Goal: Information Seeking & Learning: Learn about a topic

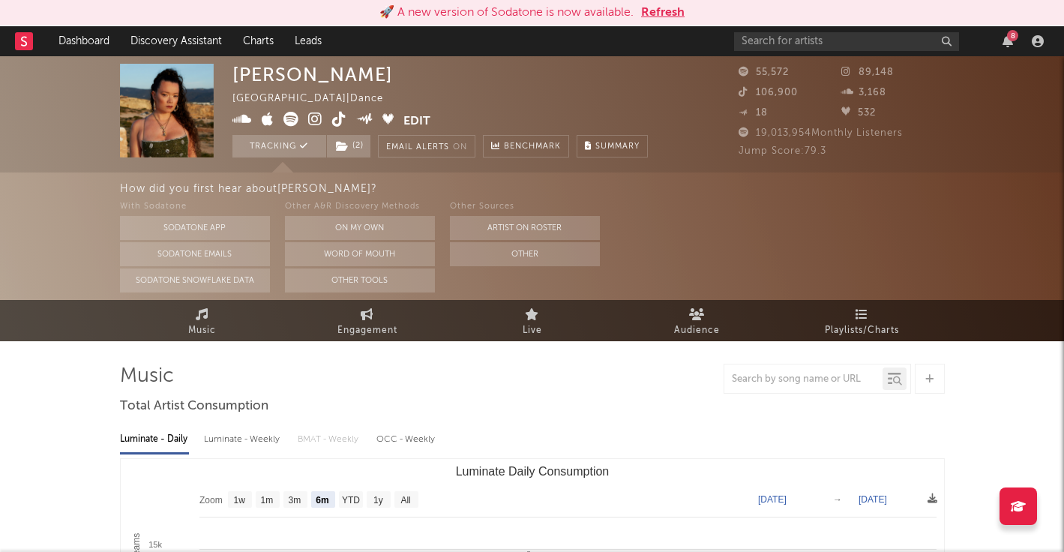
select select "6m"
click at [667, 10] on button "Refresh" at bounding box center [662, 13] width 43 height 18
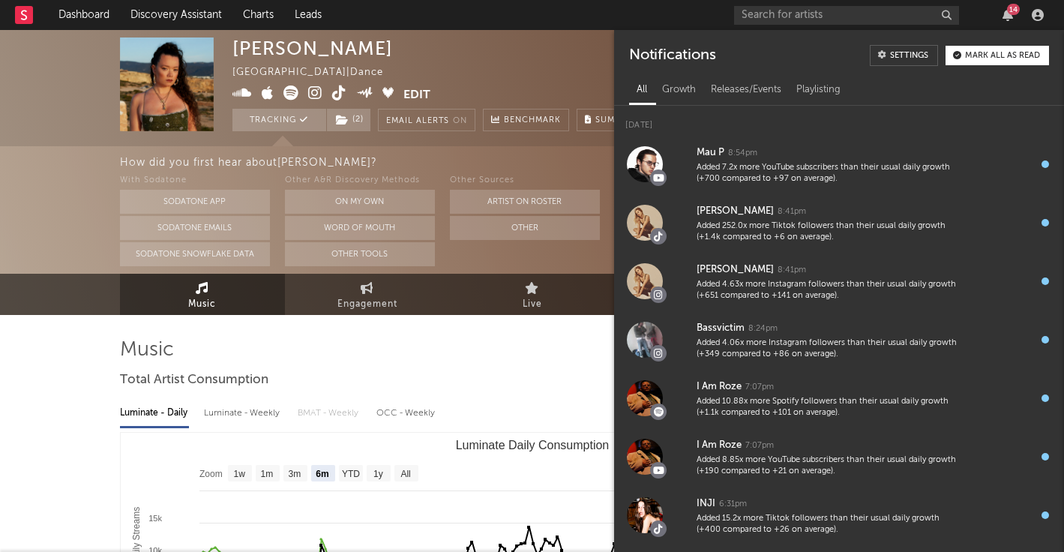
select select "6m"
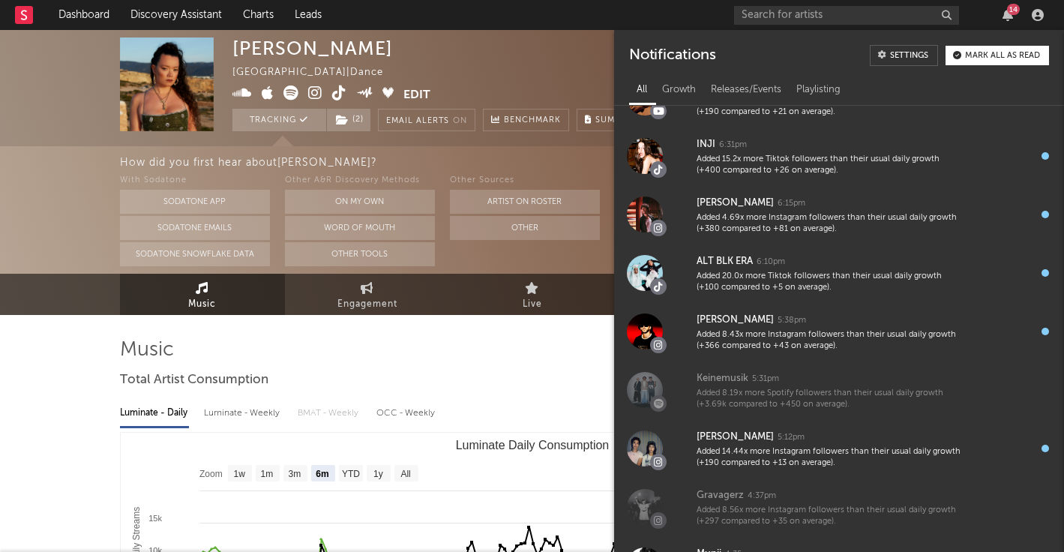
scroll to position [378, 0]
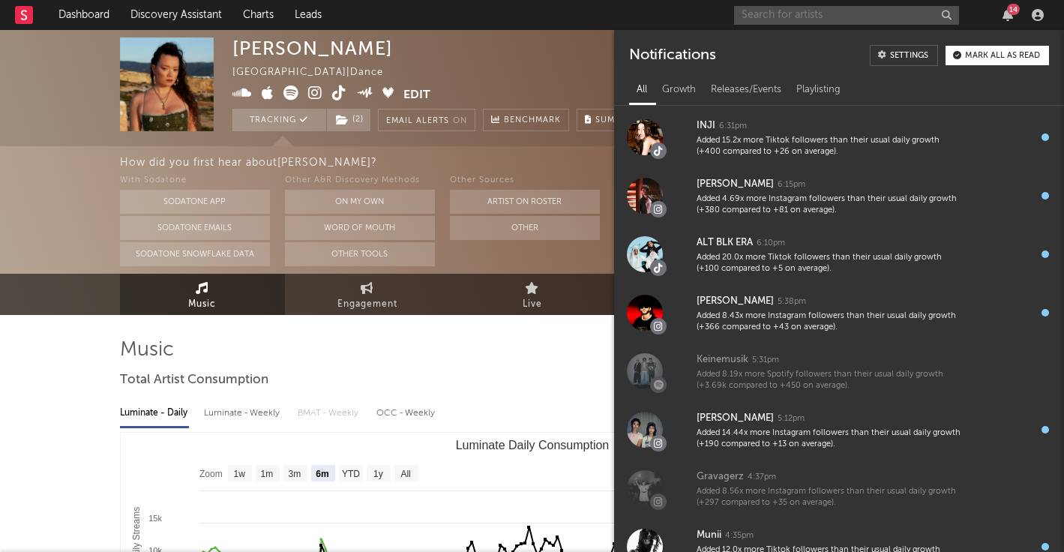
click at [776, 14] on input "text" at bounding box center [846, 15] width 225 height 19
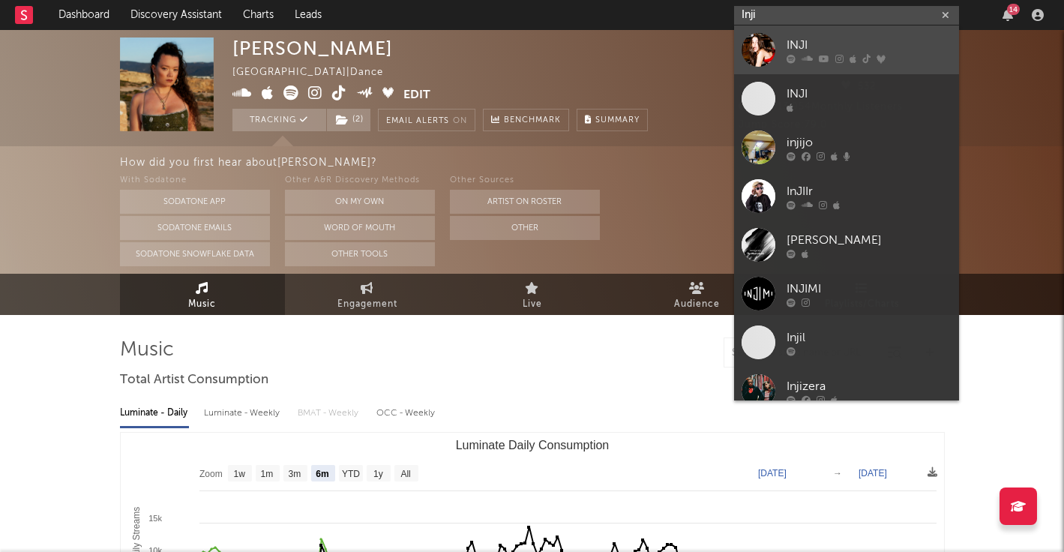
type input "Inji"
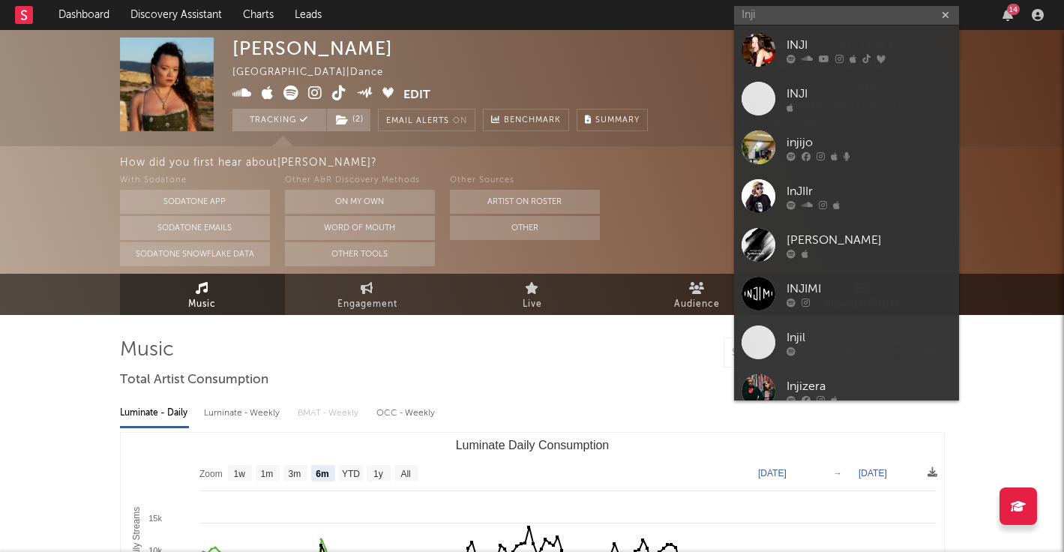
drag, startPoint x: 793, startPoint y: 37, endPoint x: 651, endPoint y: 67, distance: 145.7
click at [793, 37] on div "INJI" at bounding box center [868, 45] width 165 height 18
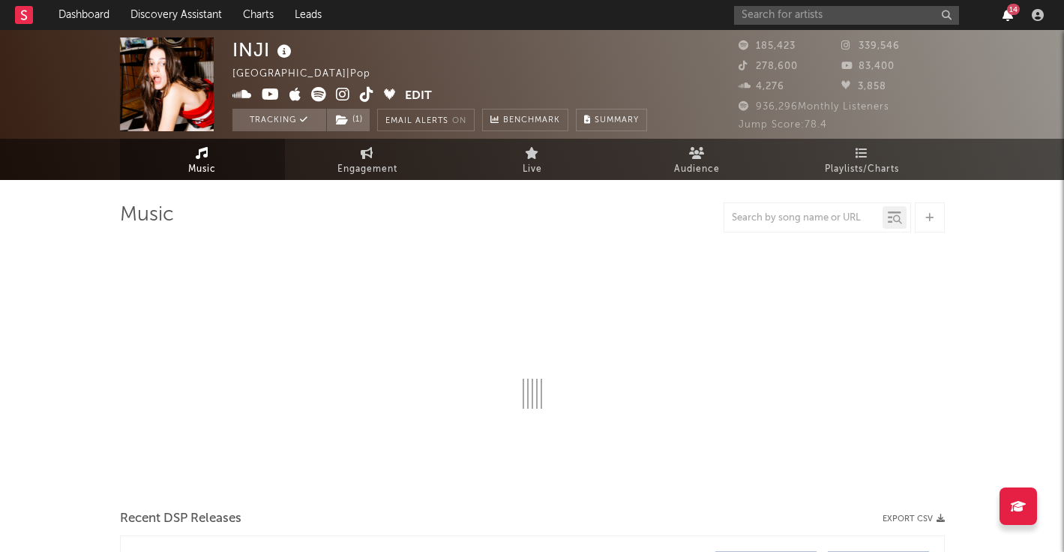
click at [1002, 15] on icon "button" at bounding box center [1007, 15] width 10 height 12
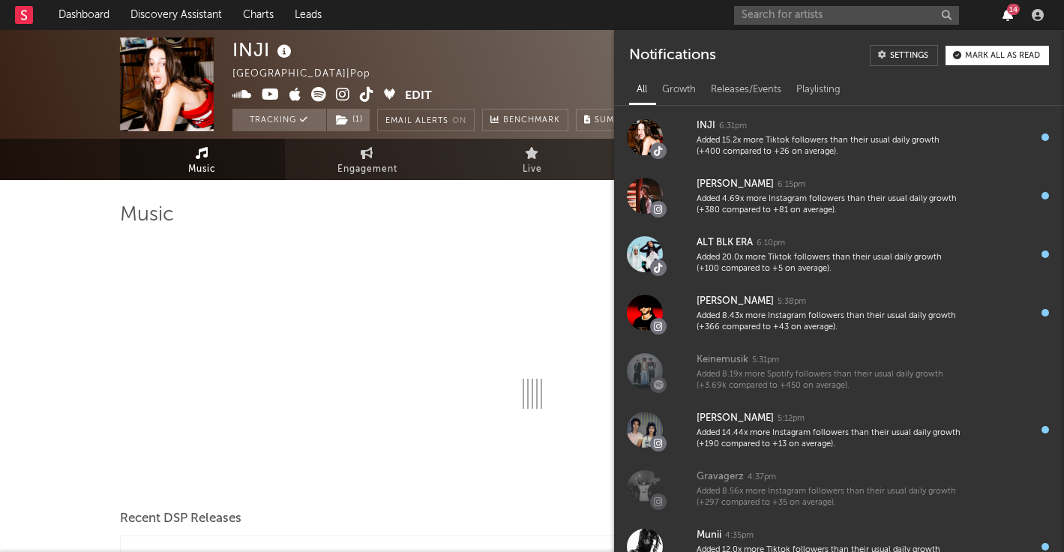
select select "6m"
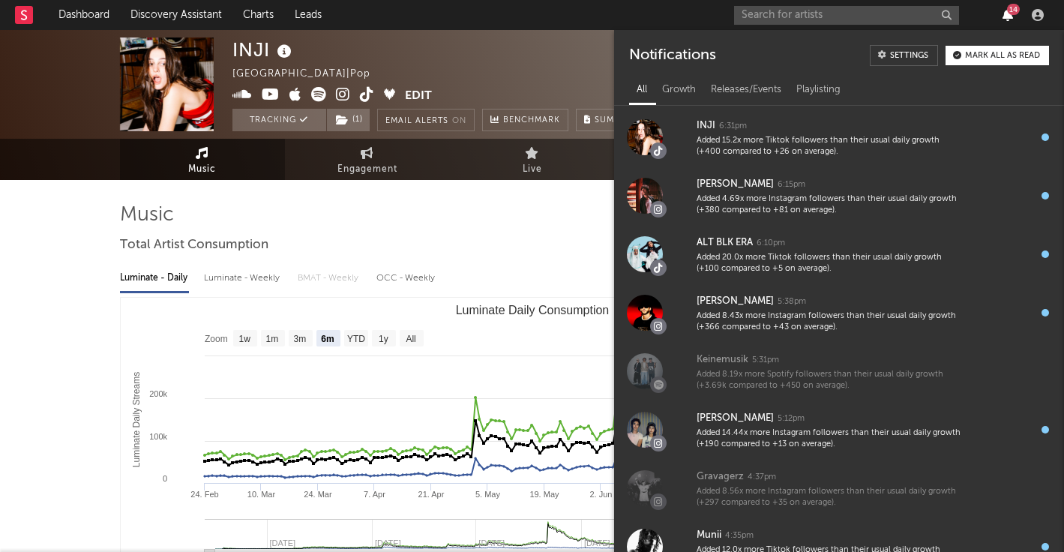
click at [1002, 15] on icon "button" at bounding box center [1007, 15] width 10 height 12
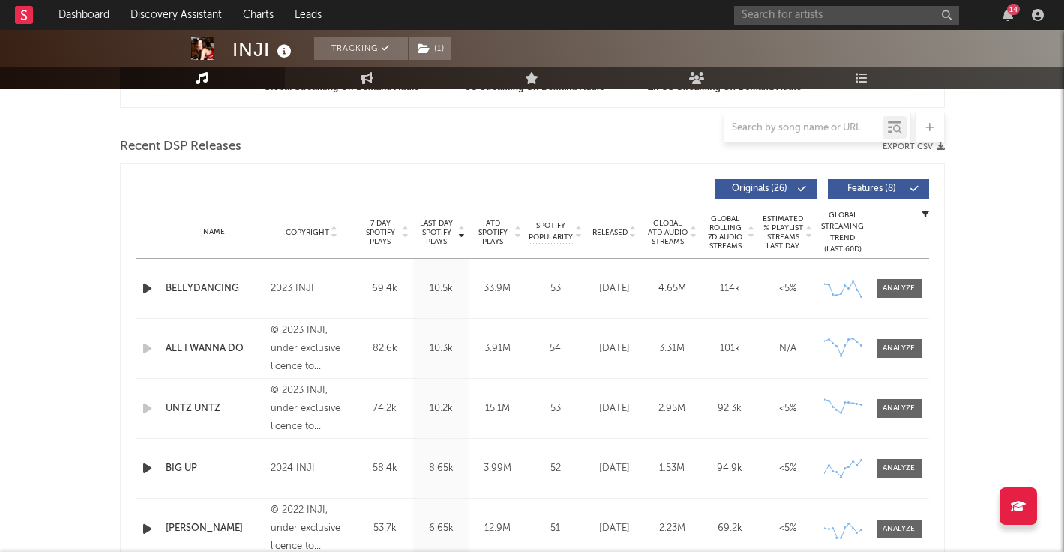
scroll to position [515, 0]
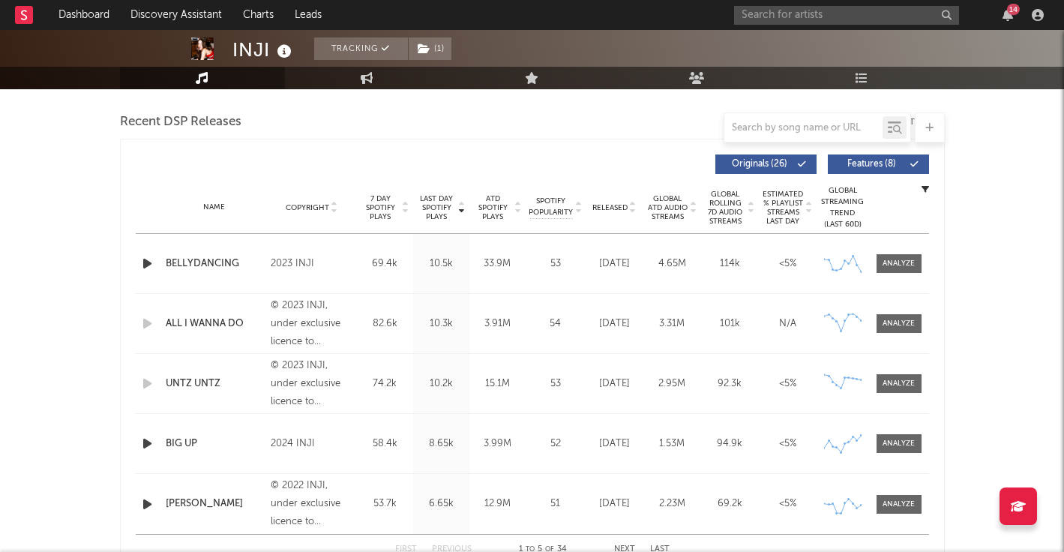
click at [404, 212] on icon at bounding box center [405, 211] width 7 height 6
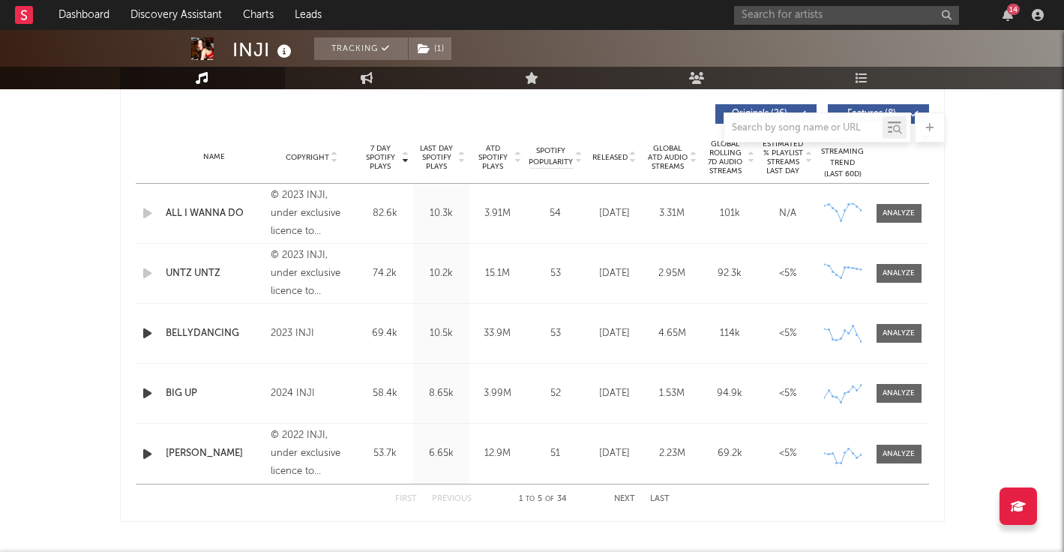
scroll to position [573, 0]
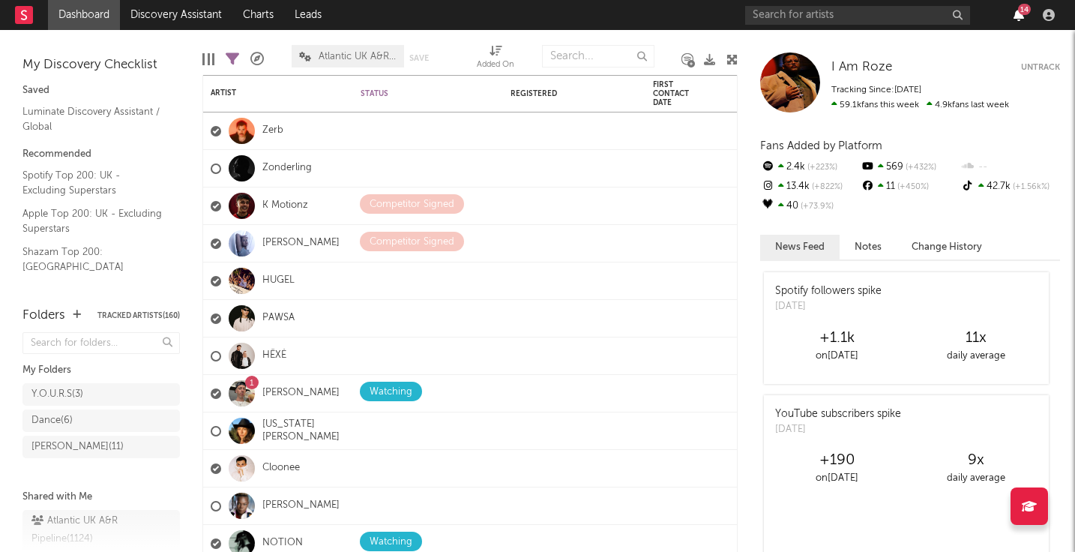
click at [1019, 13] on icon "button" at bounding box center [1018, 15] width 10 height 12
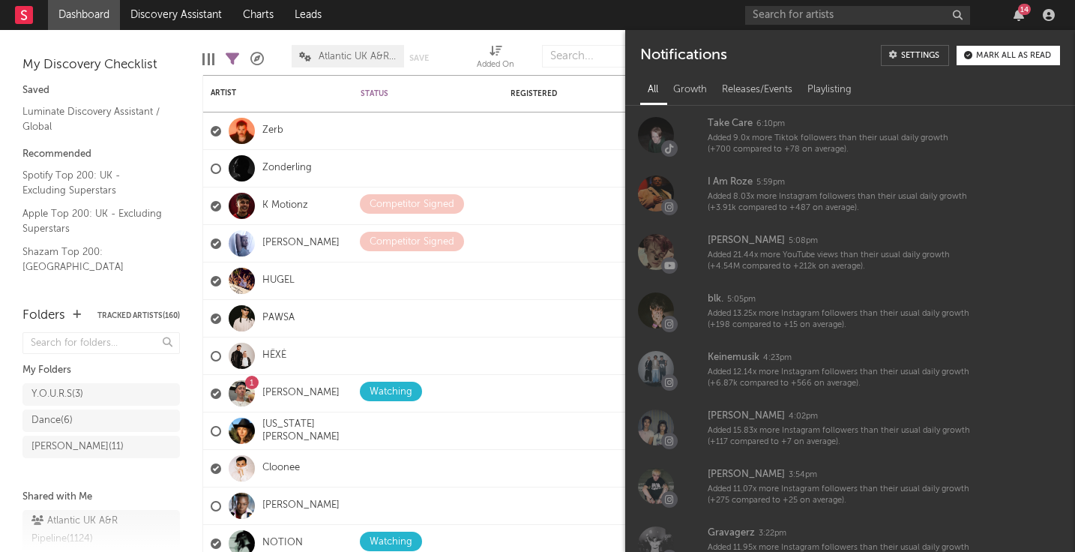
scroll to position [1375, 0]
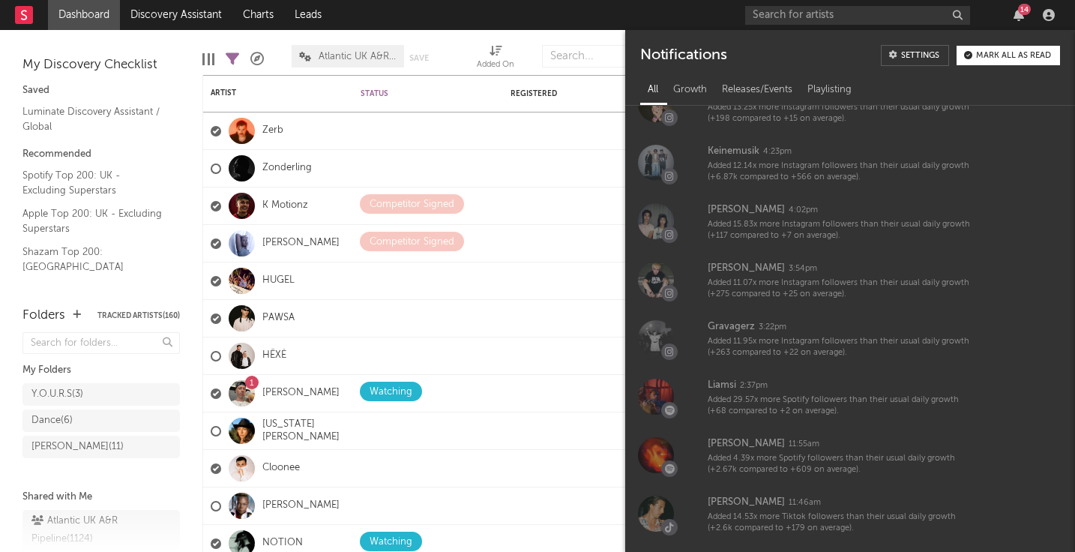
click at [1021, 14] on div "14" at bounding box center [1024, 9] width 13 height 11
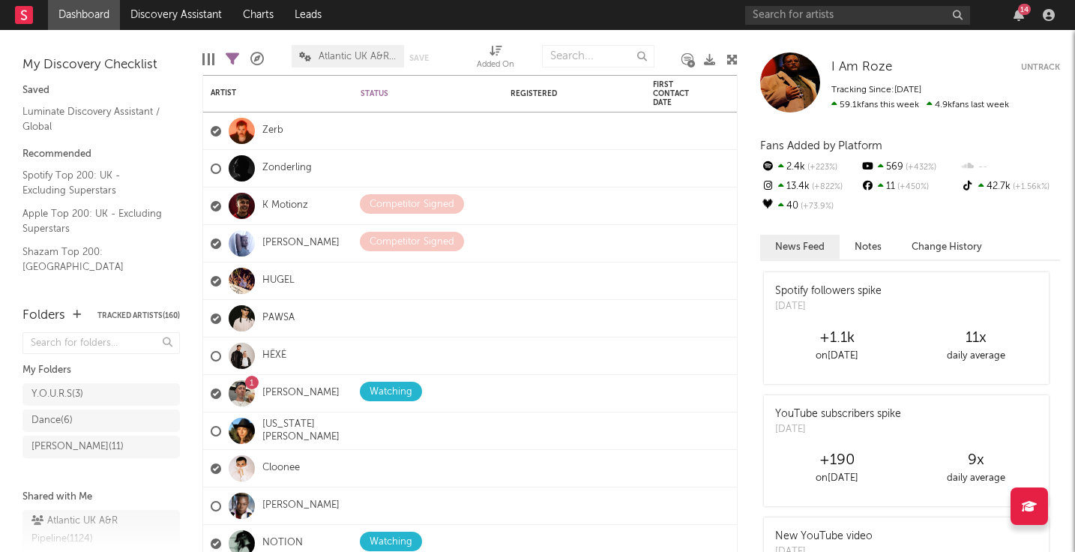
click at [1028, 16] on div "14" at bounding box center [1018, 15] width 22 height 12
click at [1022, 16] on icon "button" at bounding box center [1018, 15] width 10 height 12
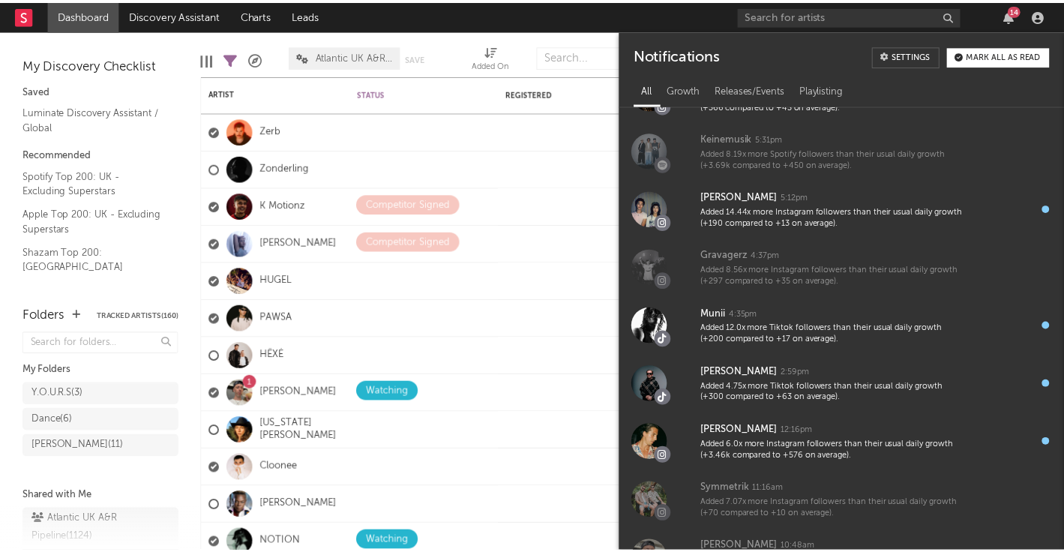
scroll to position [0, 0]
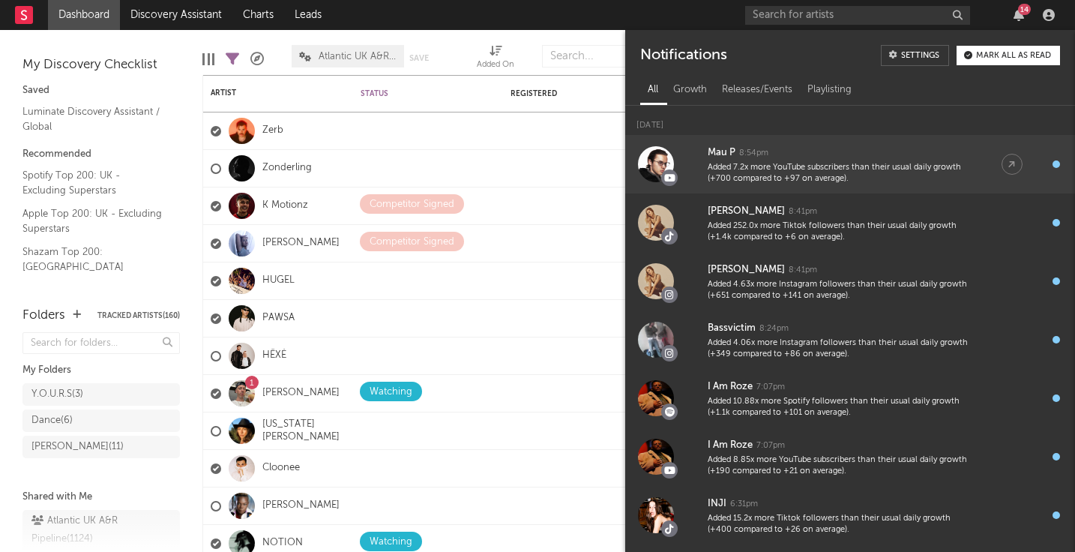
click at [782, 175] on div "Added 7.2x more YouTube subscribers than their usual daily growth (+700 compare…" at bounding box center [840, 173] width 264 height 23
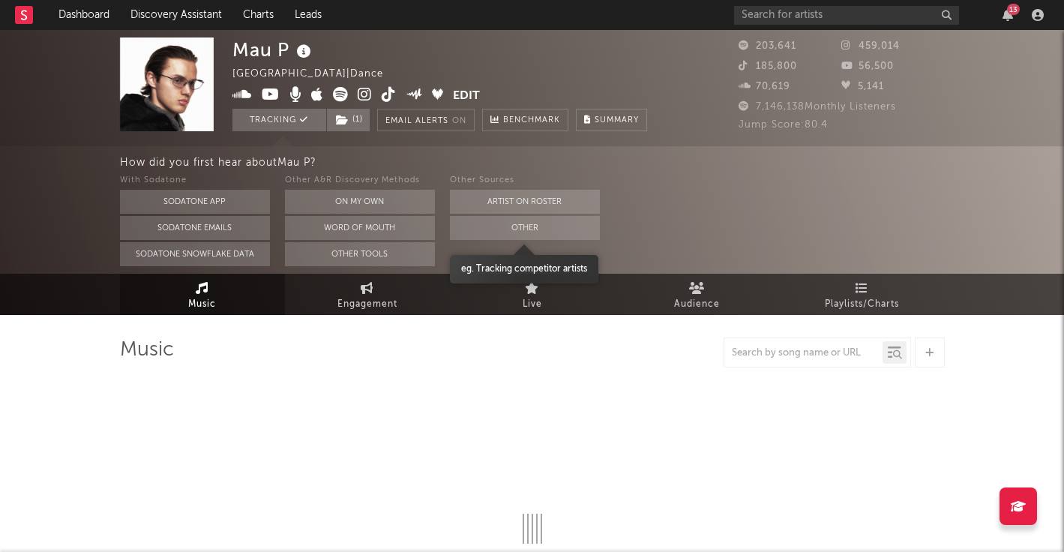
select select "6m"
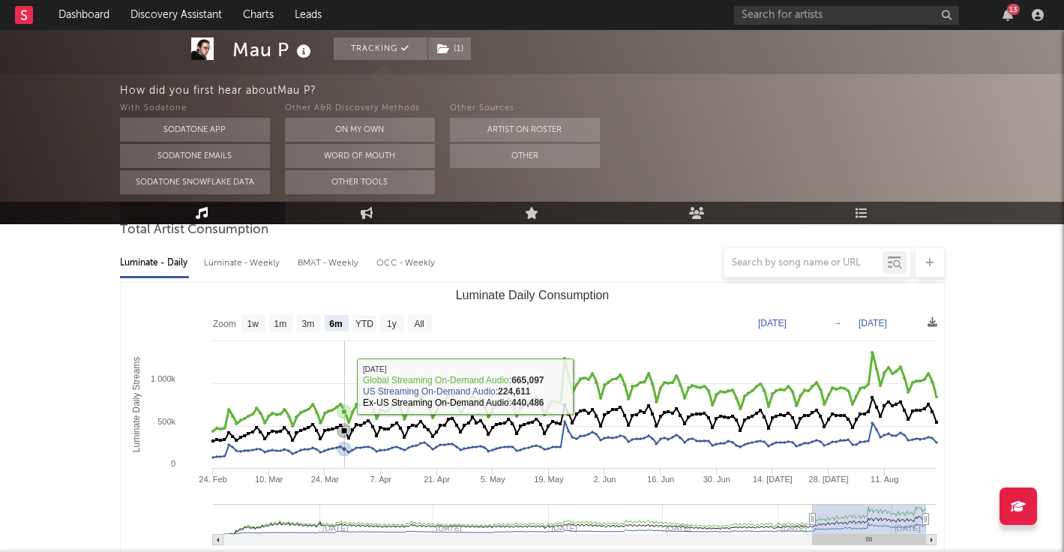
scroll to position [145, 0]
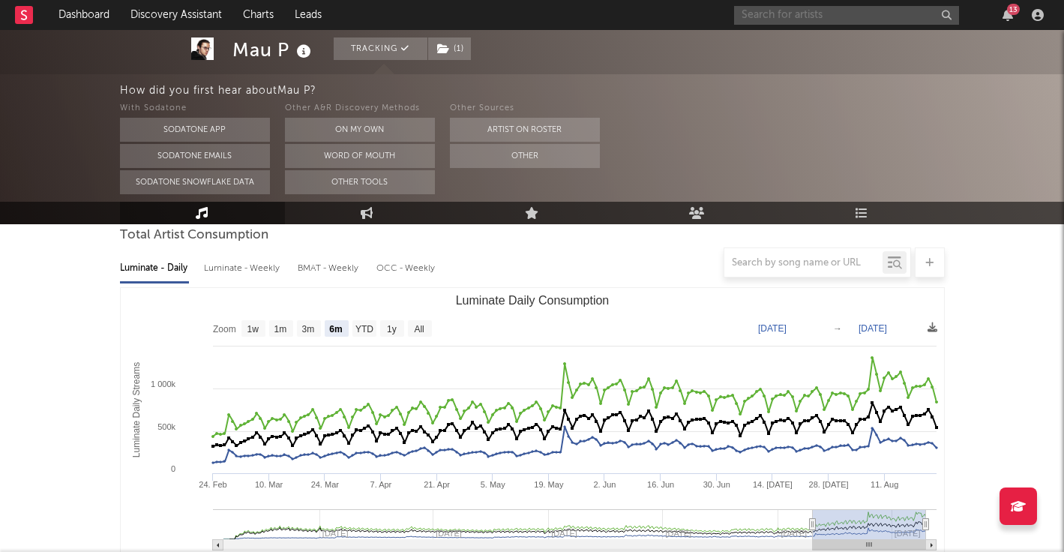
click at [854, 16] on input "text" at bounding box center [846, 15] width 225 height 19
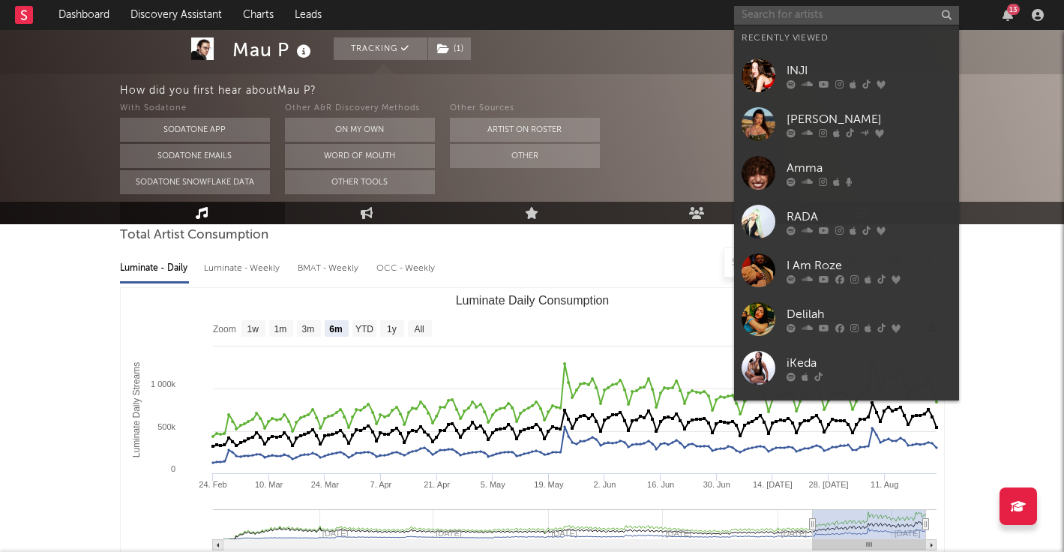
click at [835, 16] on input "text" at bounding box center [846, 15] width 225 height 19
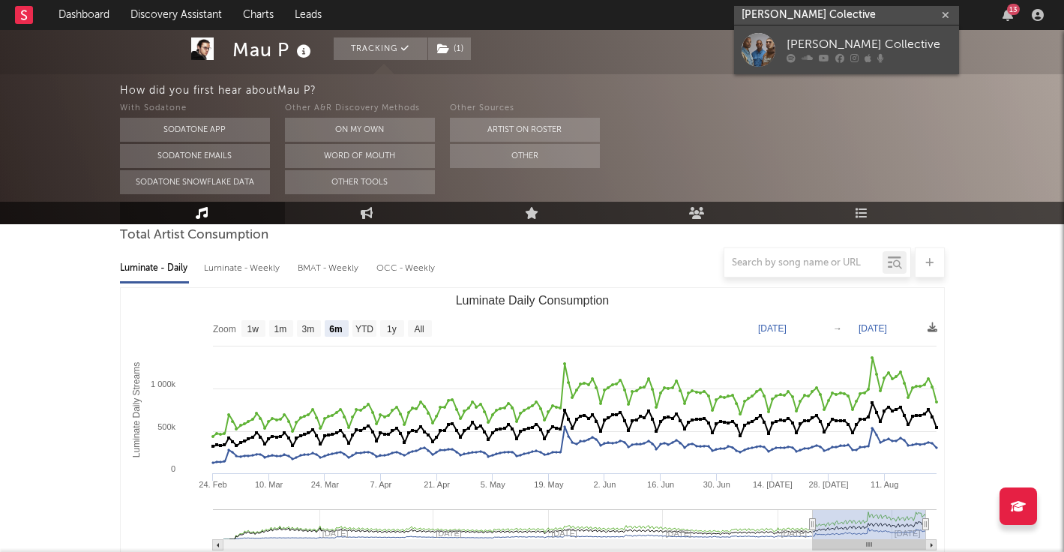
type input "[PERSON_NAME] Colective"
click at [829, 42] on div "[PERSON_NAME] Collective" at bounding box center [868, 45] width 165 height 18
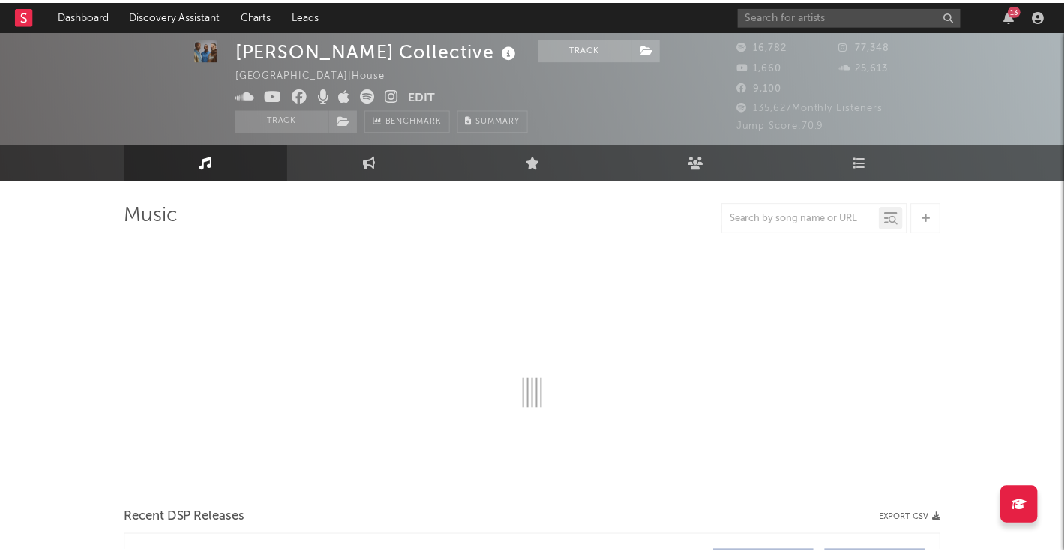
scroll to position [12, 0]
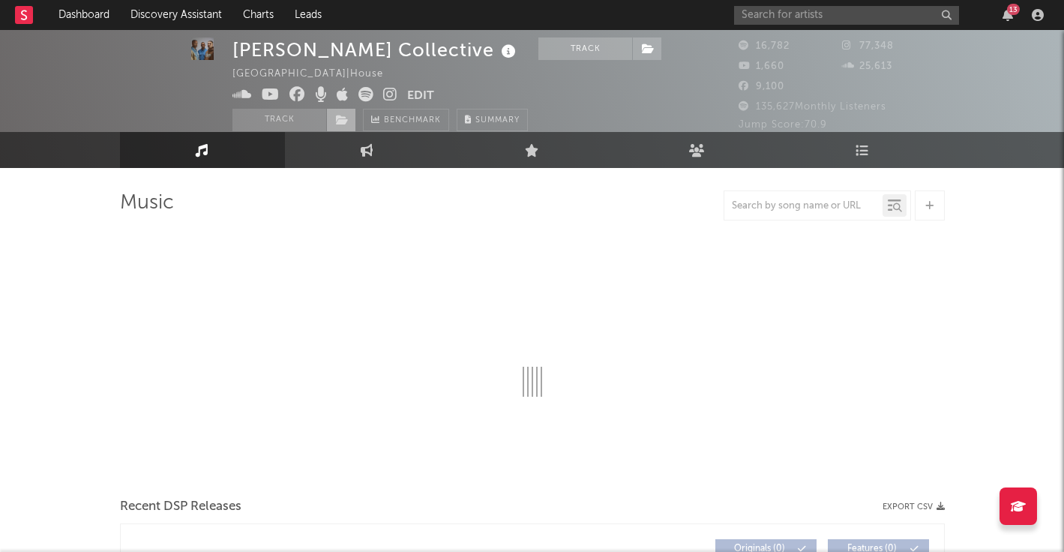
select select "6m"
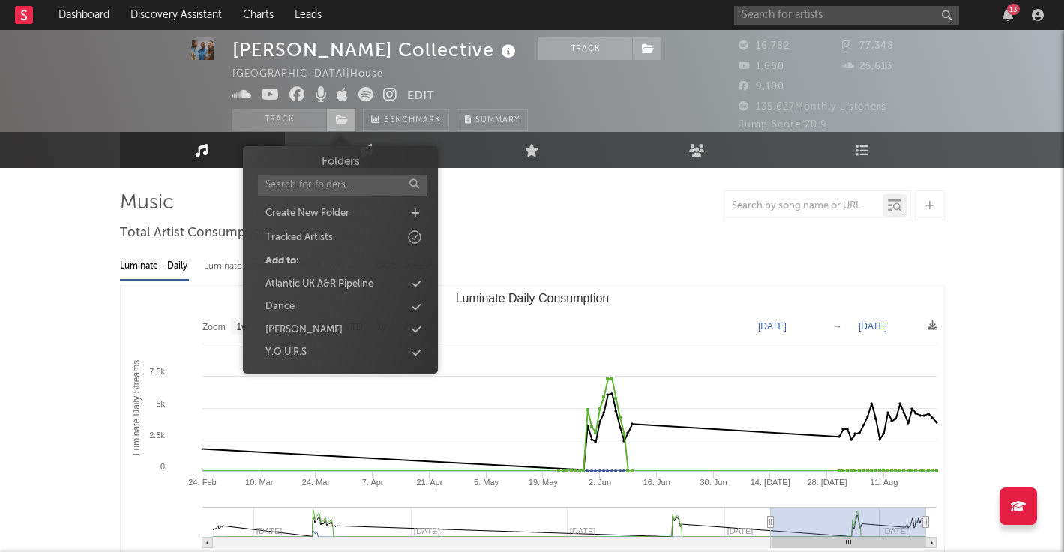
click at [337, 121] on icon at bounding box center [342, 120] width 13 height 10
click at [316, 308] on div "Dance" at bounding box center [340, 306] width 172 height 19
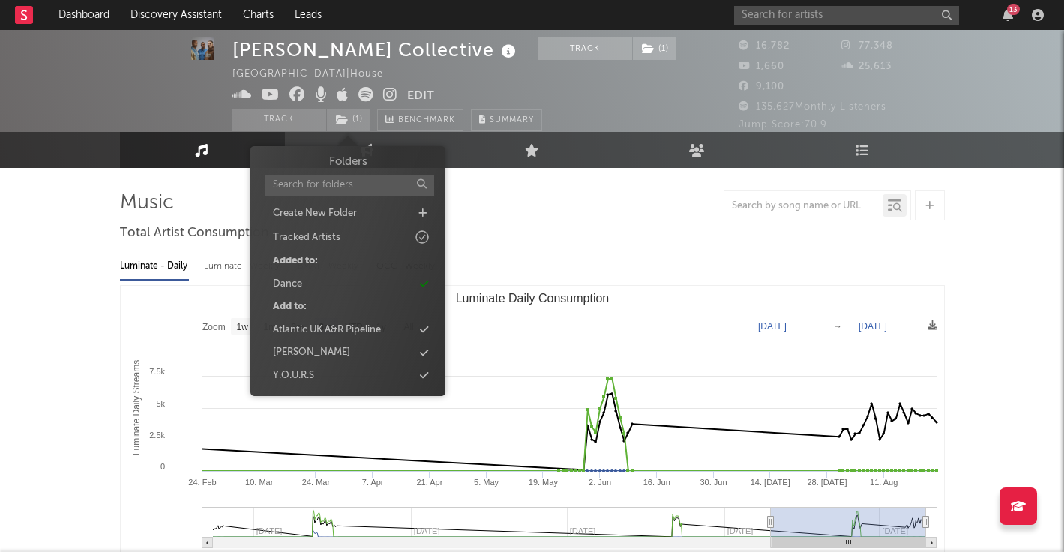
click at [621, 75] on div "[PERSON_NAME] Collective Track ( 1 ) [GEOGRAPHIC_DATA] | House Edit Track ( 1 )…" at bounding box center [475, 72] width 487 height 94
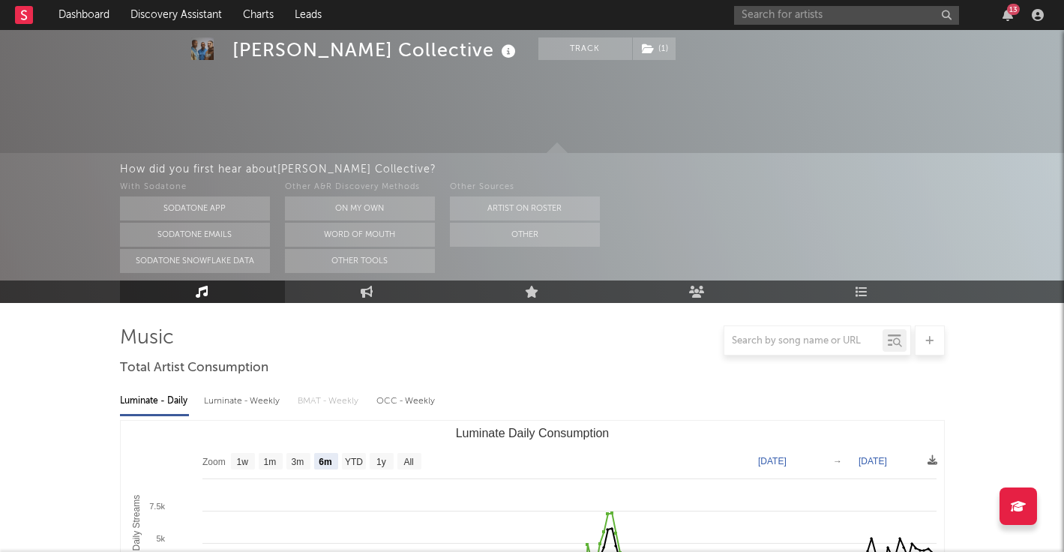
scroll to position [147, 0]
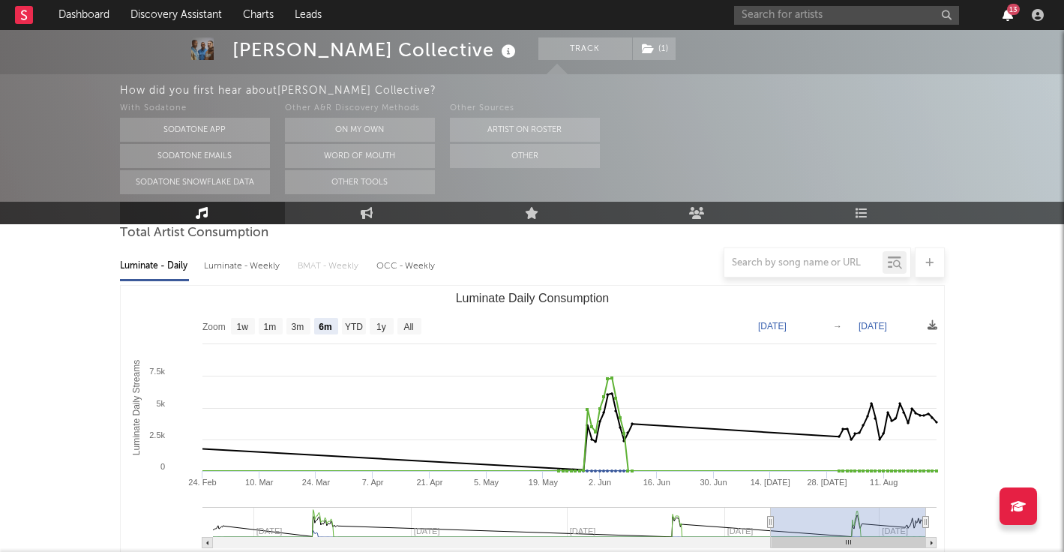
click at [1003, 19] on icon "button" at bounding box center [1007, 15] width 10 height 12
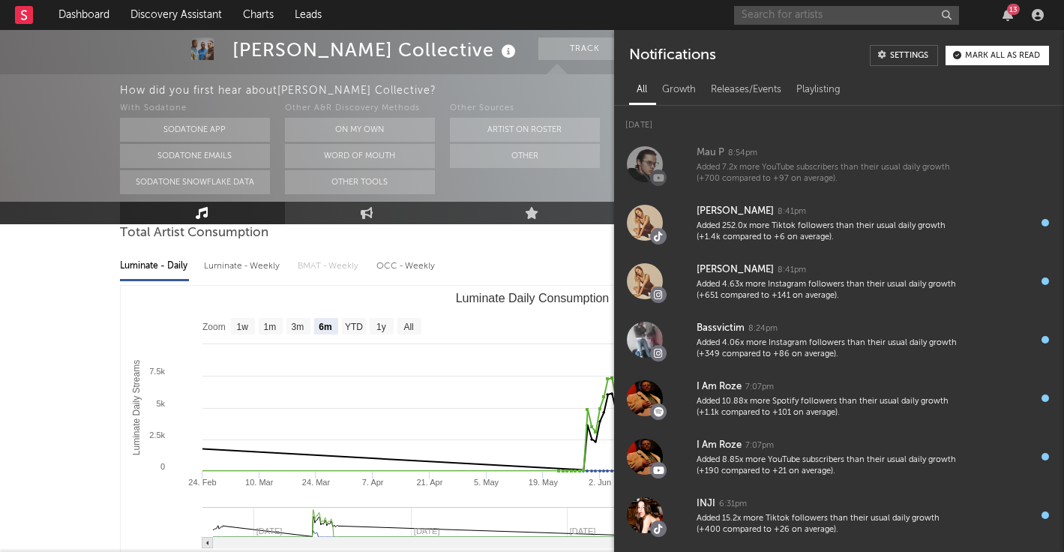
click at [810, 23] on input "text" at bounding box center [846, 15] width 225 height 19
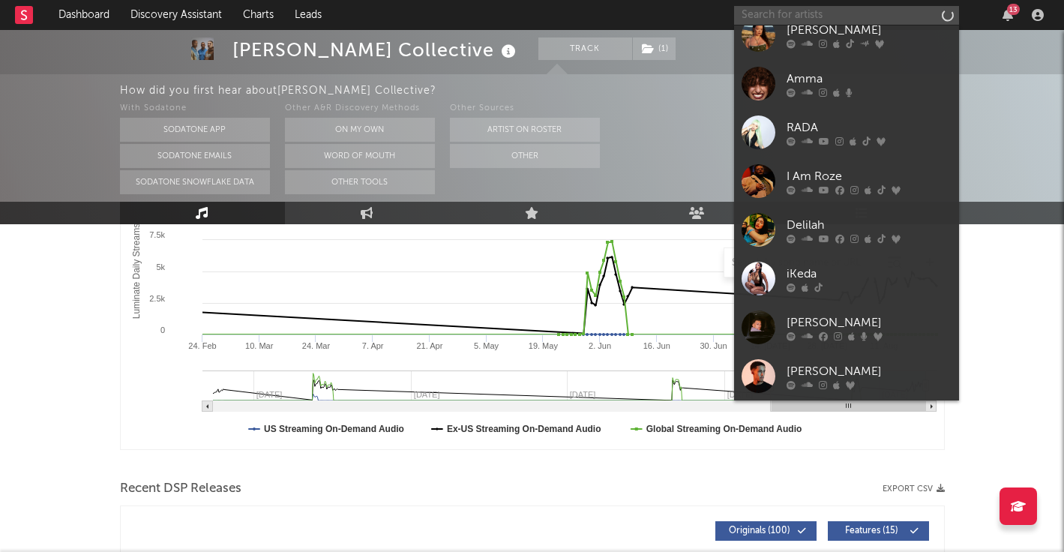
scroll to position [316, 0]
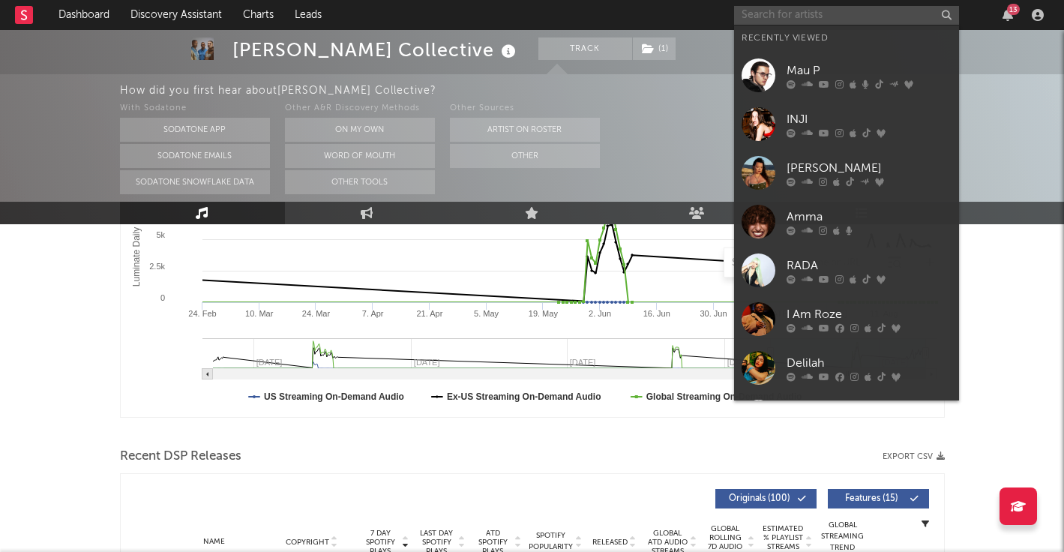
click at [801, 11] on input "text" at bounding box center [846, 15] width 225 height 19
paste input "[PERSON_NAME]"
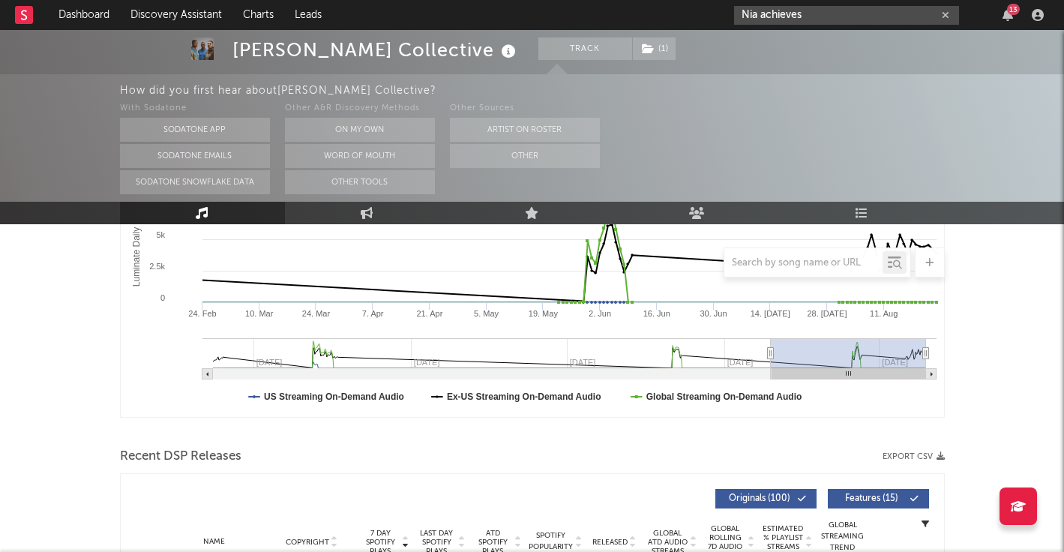
click at [765, 13] on input "Nia achieves" at bounding box center [846, 15] width 225 height 19
click at [793, 10] on input "Nia Achieves" at bounding box center [846, 15] width 225 height 19
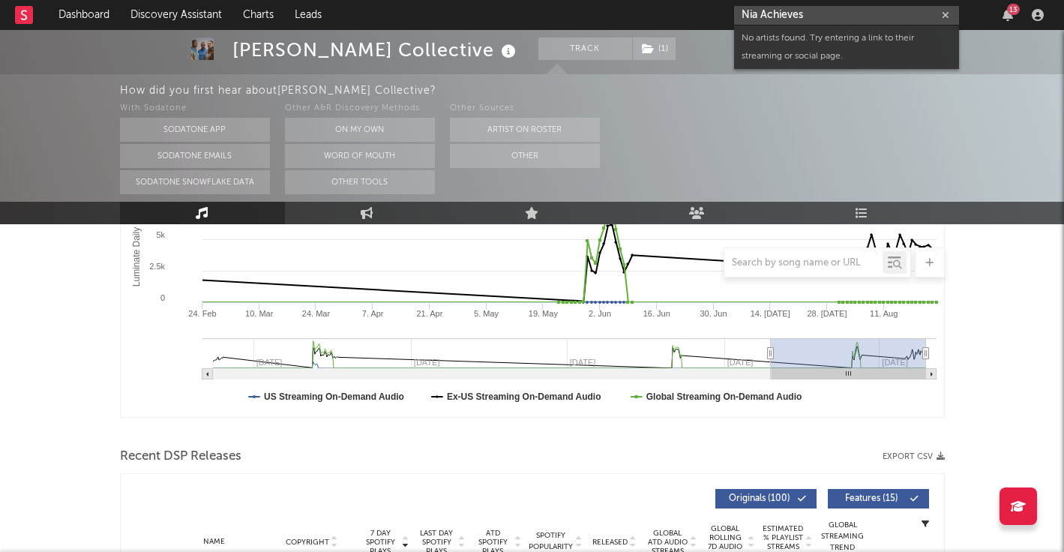
click at [809, 10] on input "Nia Achieves" at bounding box center [846, 15] width 225 height 19
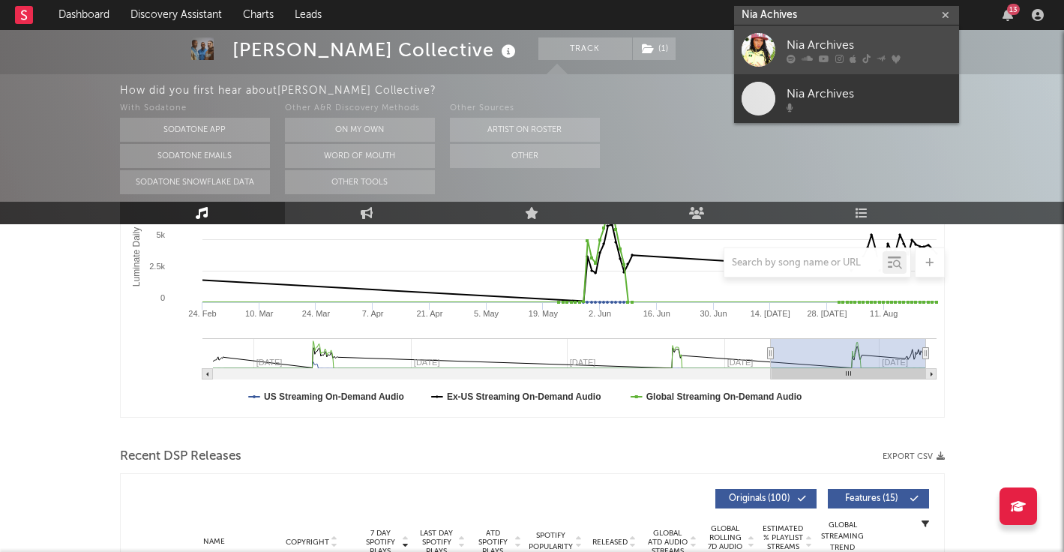
type input "Nia Achives"
click at [818, 37] on div "Nia Archives" at bounding box center [868, 45] width 165 height 18
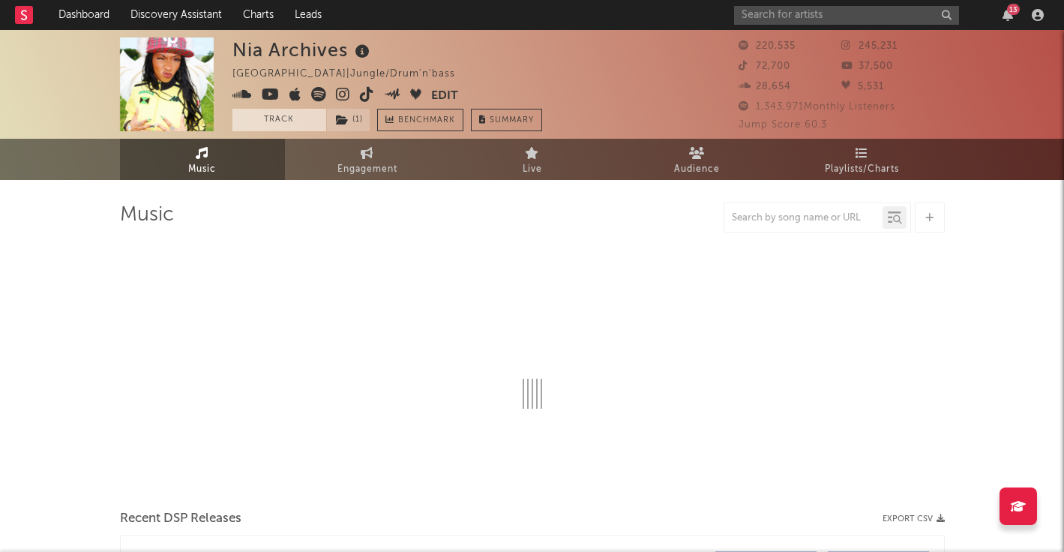
click at [283, 115] on button "Track" at bounding box center [279, 120] width 94 height 22
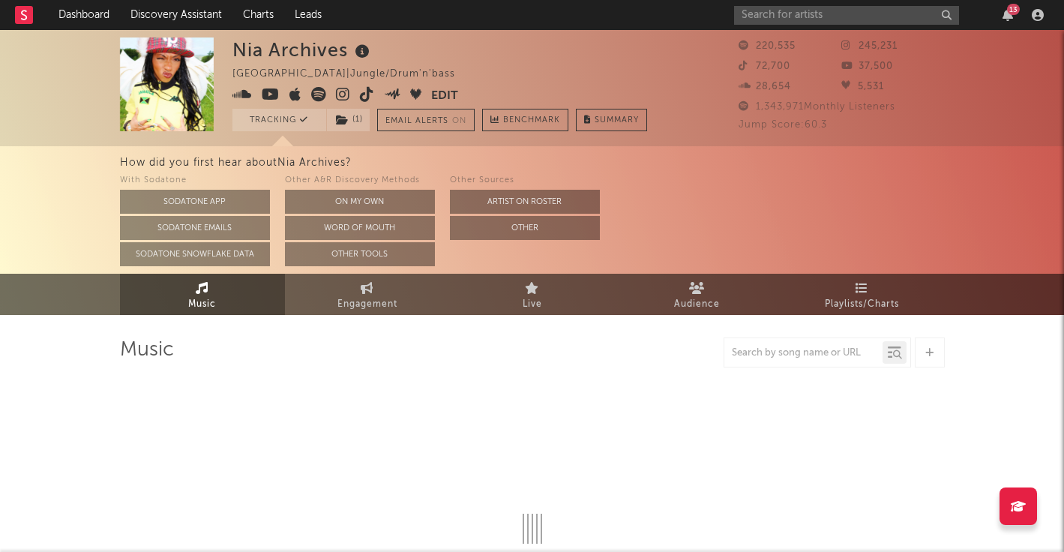
select select "6m"
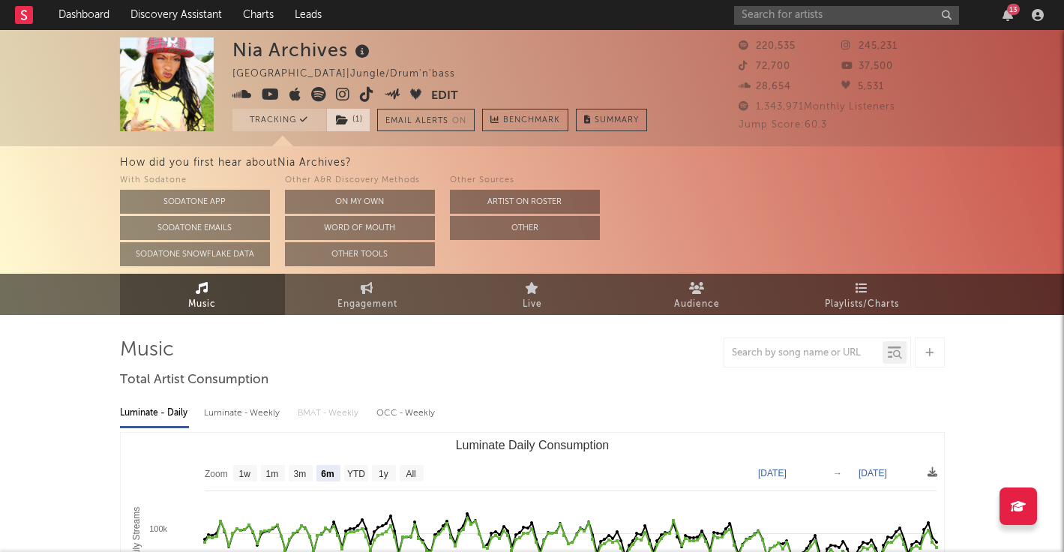
click at [355, 118] on span "( 1 )" at bounding box center [348, 120] width 44 height 22
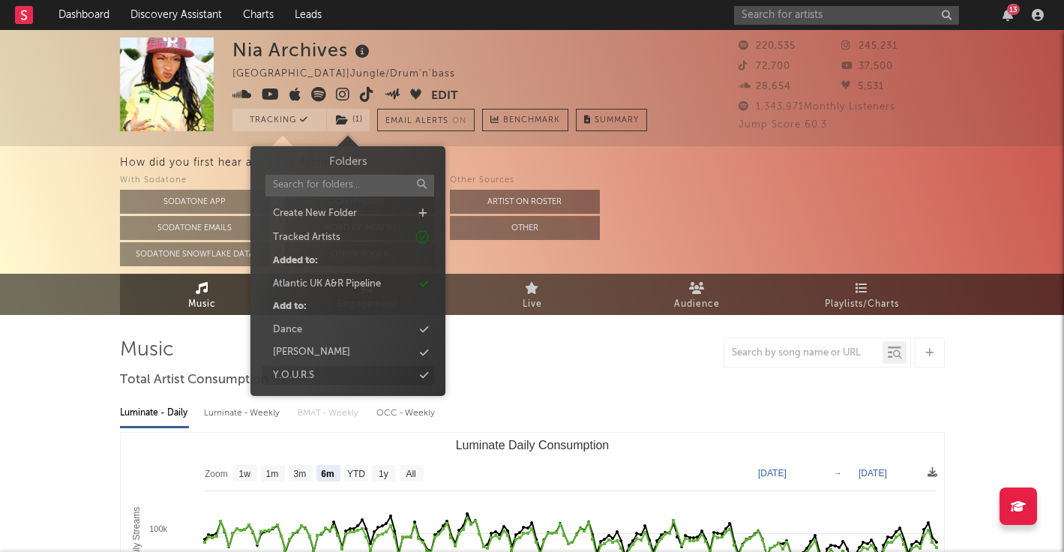
click at [351, 378] on div "Y.O.U.R.S" at bounding box center [348, 375] width 172 height 19
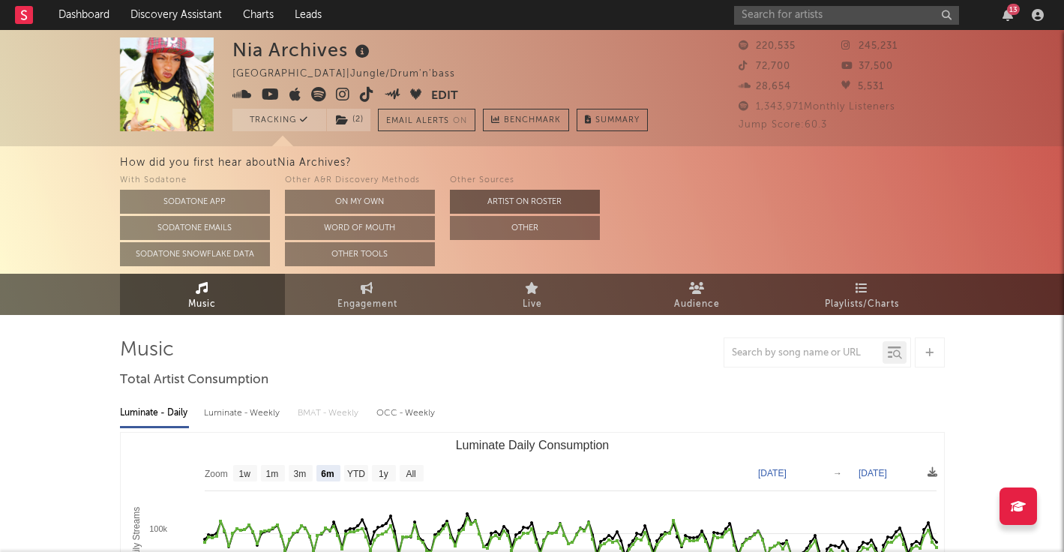
drag, startPoint x: 743, startPoint y: 193, endPoint x: 522, endPoint y: 190, distance: 221.1
click at [743, 193] on div "With Sodatone Sodatone App Sodatone Emails Sodatone Snowflake Data Other A&R Di…" at bounding box center [592, 219] width 944 height 94
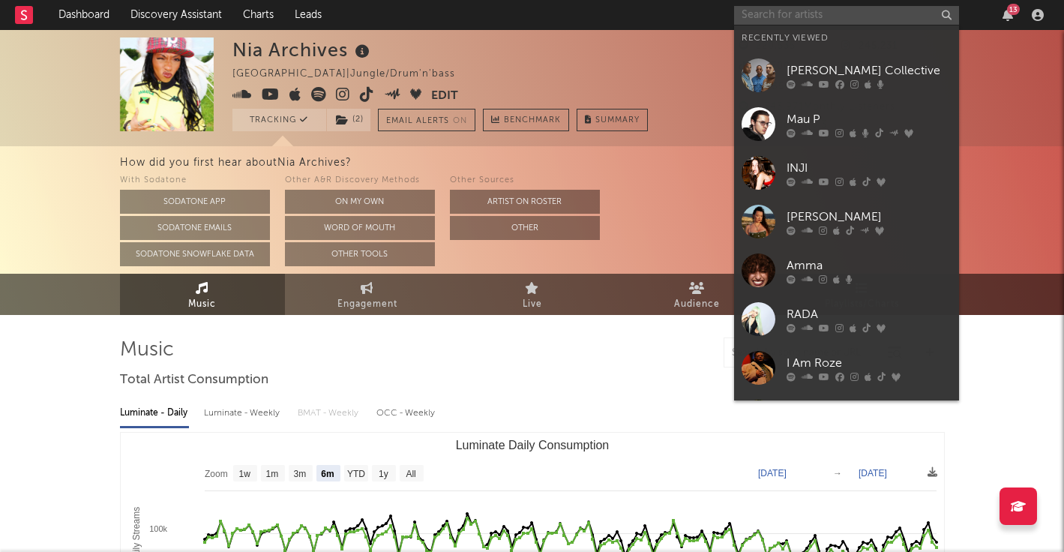
click at [802, 12] on input "text" at bounding box center [846, 15] width 225 height 19
paste input "Badsista"
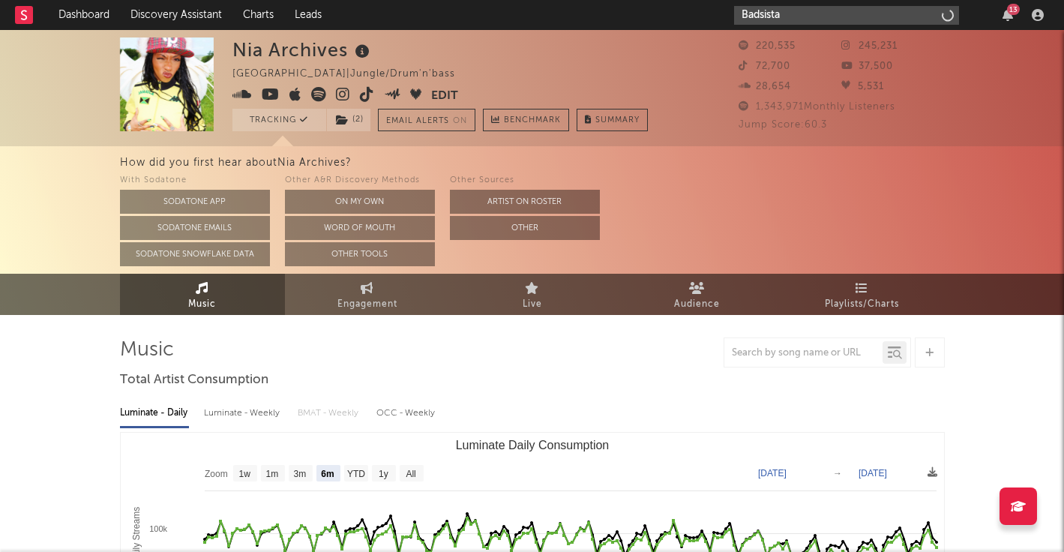
type input "Badsista"
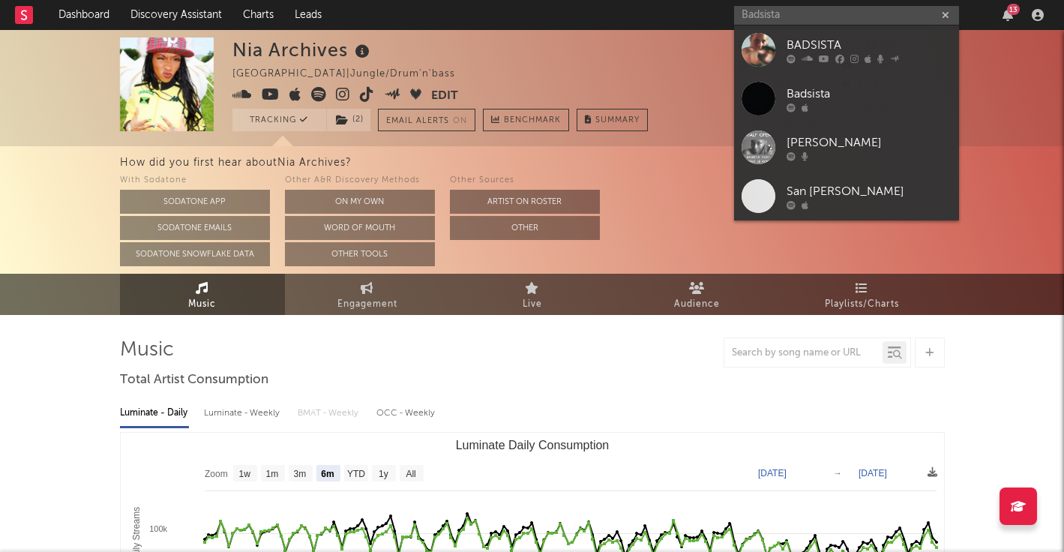
drag, startPoint x: 839, startPoint y: 43, endPoint x: 785, endPoint y: 44, distance: 54.7
click at [839, 43] on div "BADSISTA" at bounding box center [868, 45] width 165 height 18
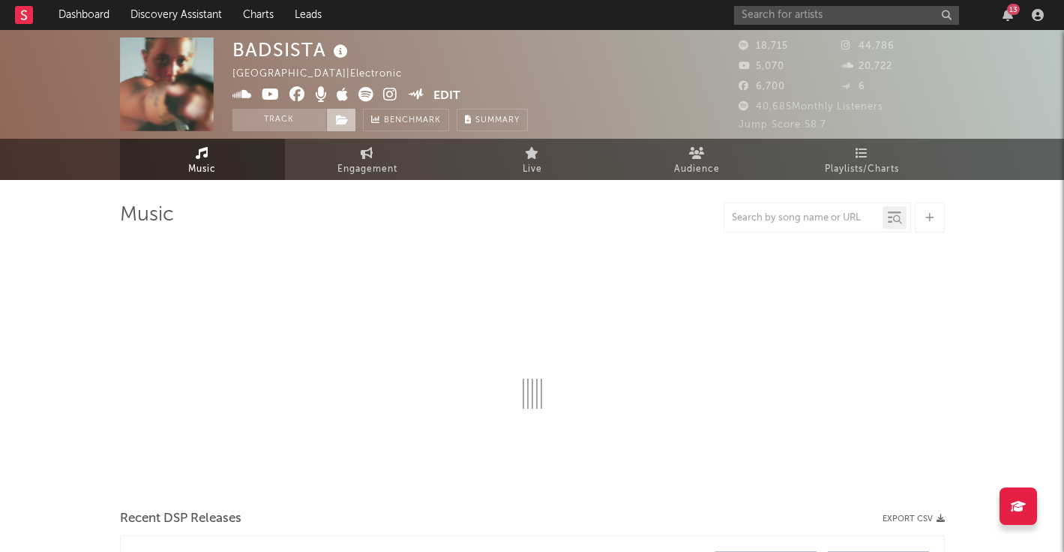
select select "1w"
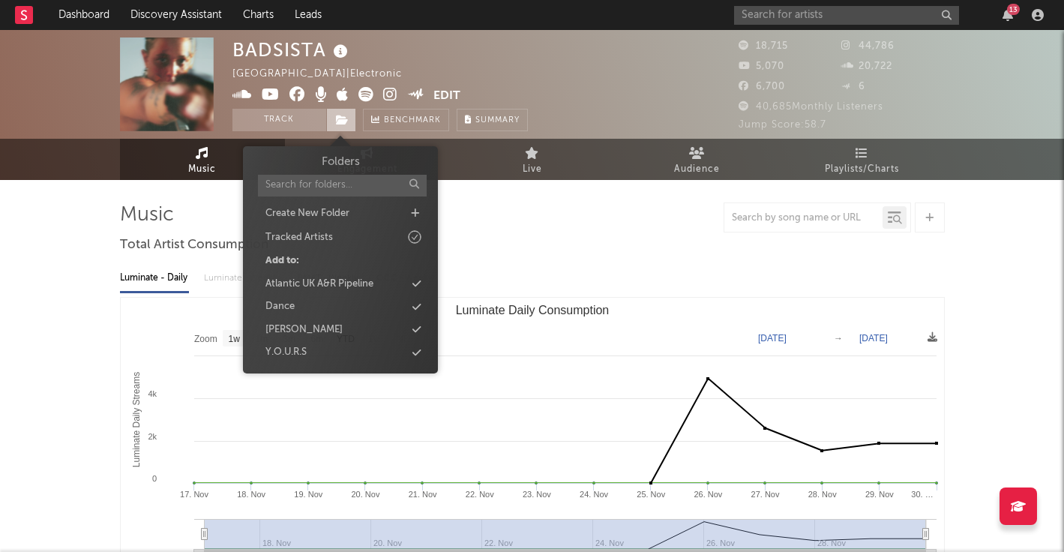
click at [336, 118] on icon at bounding box center [342, 120] width 13 height 10
drag, startPoint x: 348, startPoint y: 354, endPoint x: 340, endPoint y: 354, distance: 8.2
click at [348, 354] on div "Y.O.U.R.S" at bounding box center [340, 352] width 172 height 19
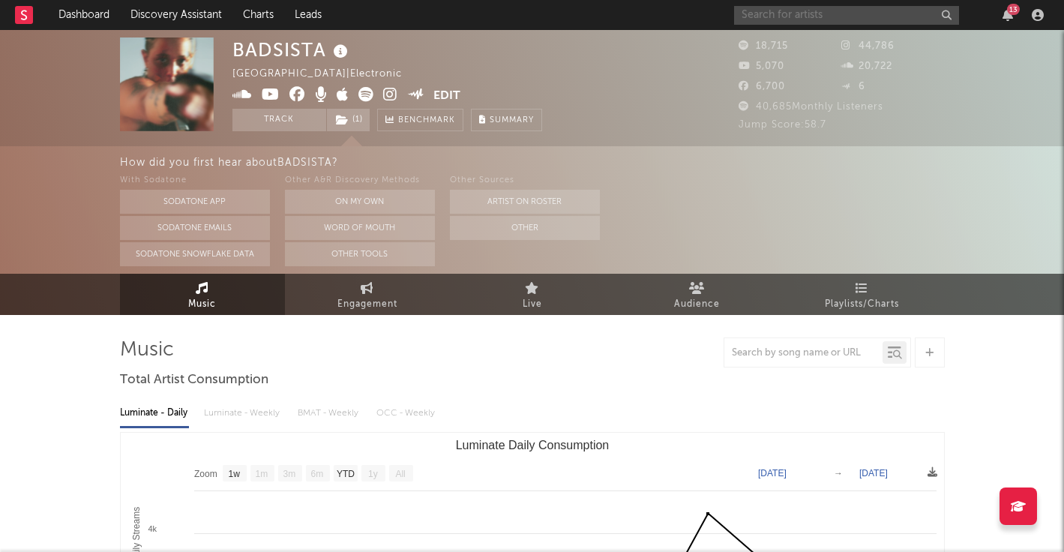
click at [791, 12] on input "text" at bounding box center [846, 15] width 225 height 19
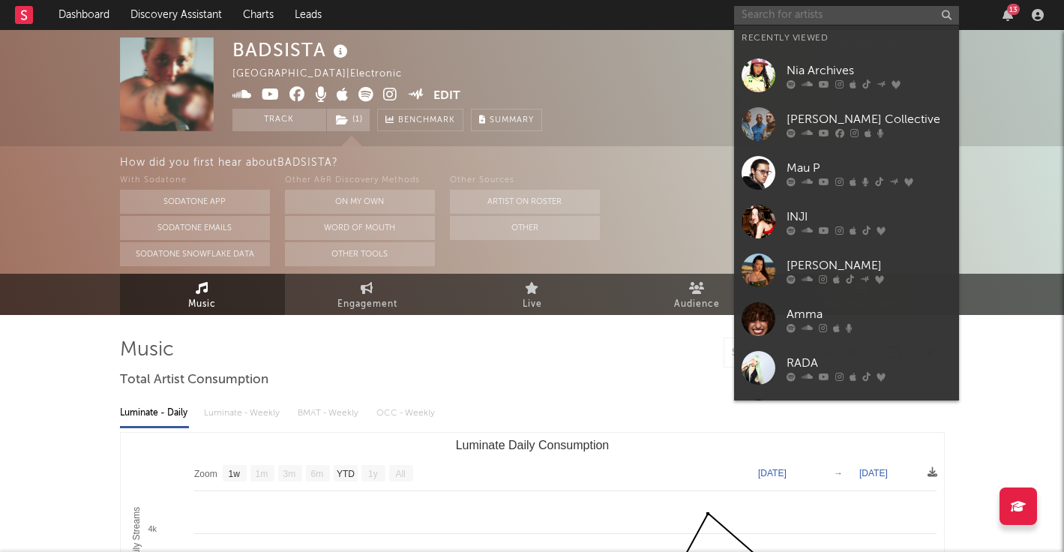
paste input "DJ Marfox"
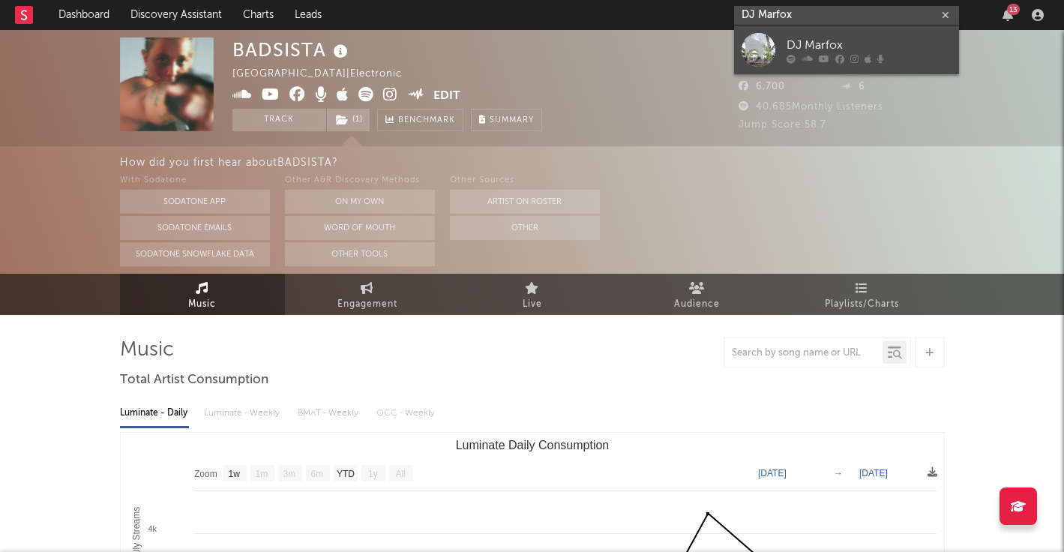
type input "DJ Marfox"
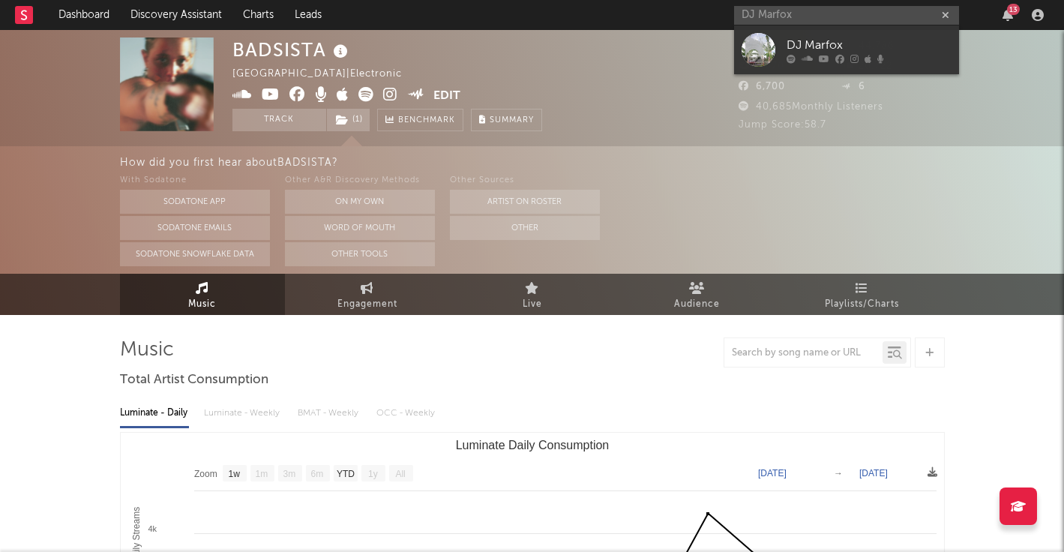
drag, startPoint x: 802, startPoint y: 41, endPoint x: 781, endPoint y: 46, distance: 21.5
click at [802, 41] on div "DJ Marfox" at bounding box center [868, 45] width 165 height 18
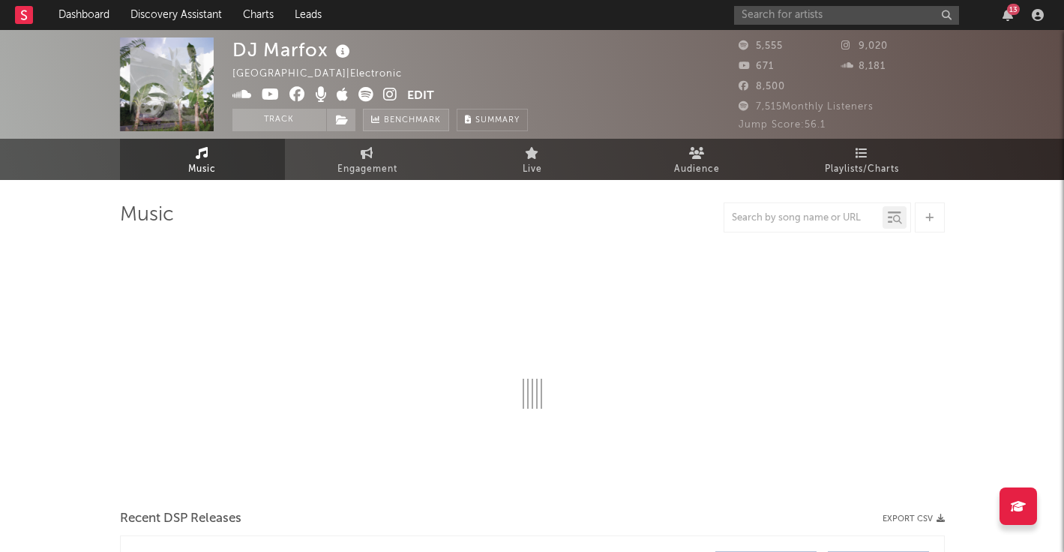
select select "1w"
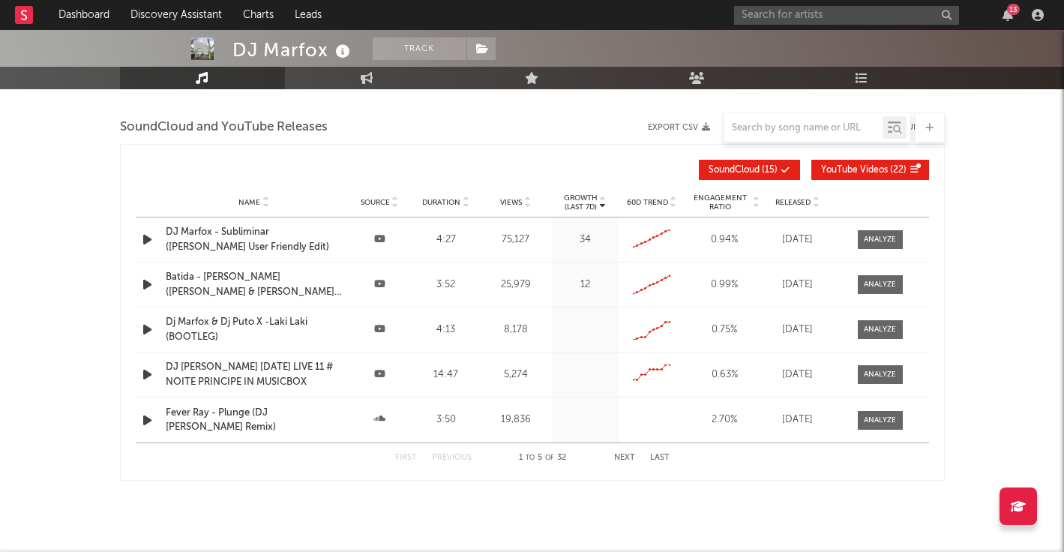
click at [492, 265] on div "Name [PERSON_NAME] (Dj Marfox & [PERSON_NAME] Remix) Source Duration 3:52 Views…" at bounding box center [532, 284] width 793 height 44
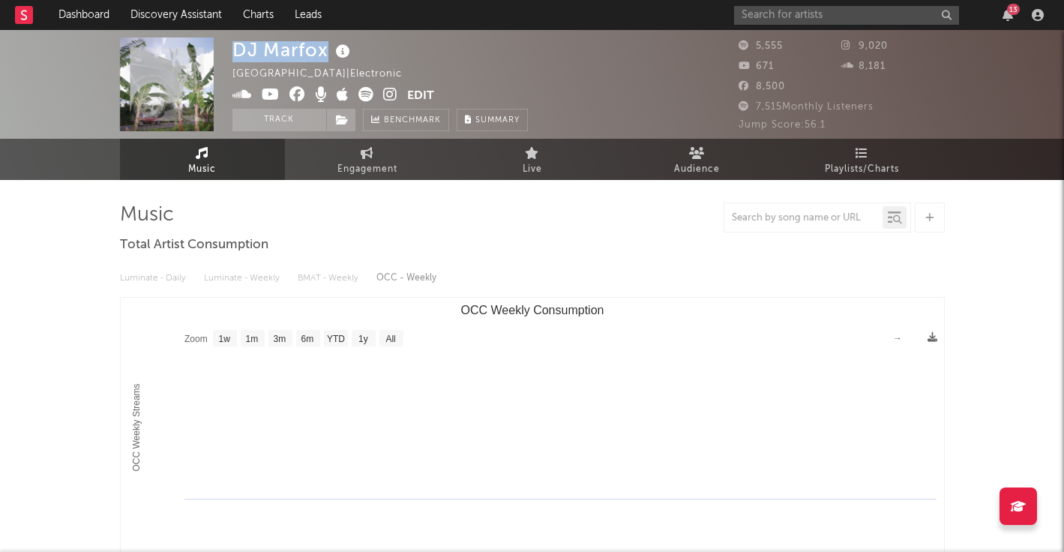
drag, startPoint x: 234, startPoint y: 50, endPoint x: 326, endPoint y: 51, distance: 92.2
click at [326, 51] on div "DJ Marfox" at bounding box center [292, 49] width 121 height 25
copy div "DJ Marfox"
click at [412, 91] on button "Edit" at bounding box center [420, 96] width 27 height 19
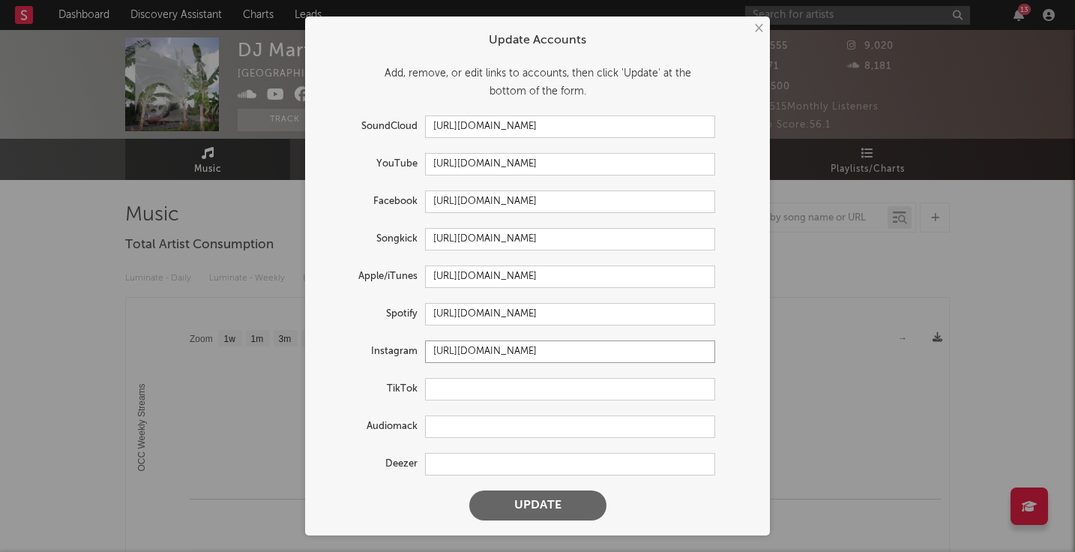
drag, startPoint x: 629, startPoint y: 352, endPoint x: 319, endPoint y: 354, distance: 309.5
click at [320, 354] on div "Instagram [URL][DOMAIN_NAME]" at bounding box center [517, 351] width 395 height 22
paste input "DJ Marfox"
type input "[URL][DOMAIN_NAME]"
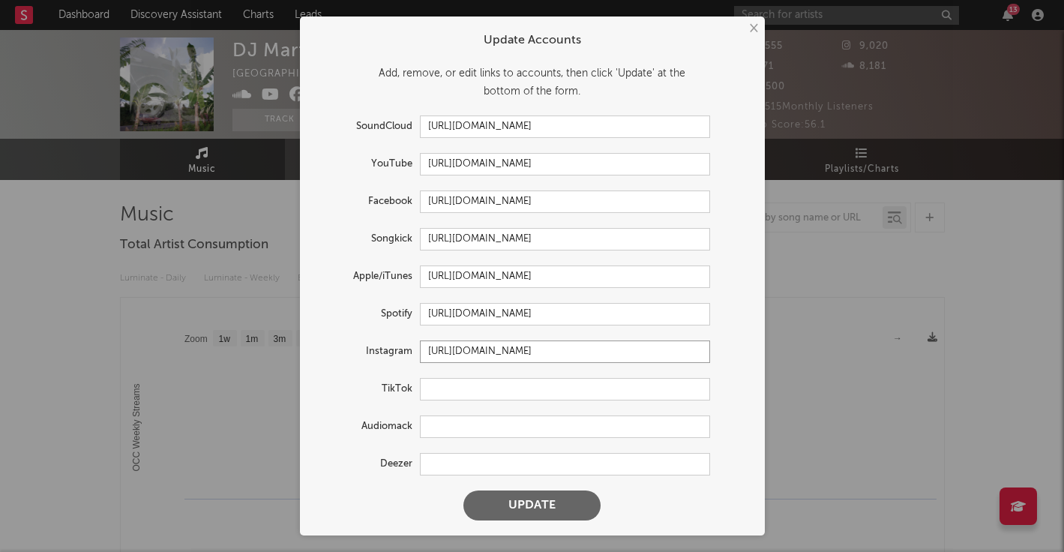
click at [187, 459] on div "× Update Accounts Add, remove, or edit links to accounts, then click 'Update' a…" at bounding box center [532, 276] width 1064 height 552
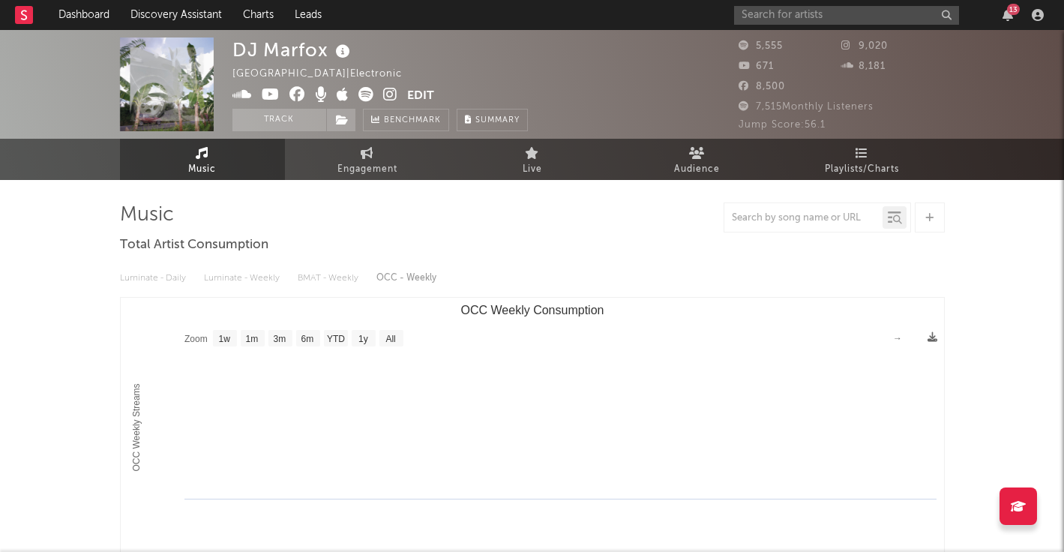
click at [366, 93] on icon at bounding box center [365, 94] width 15 height 15
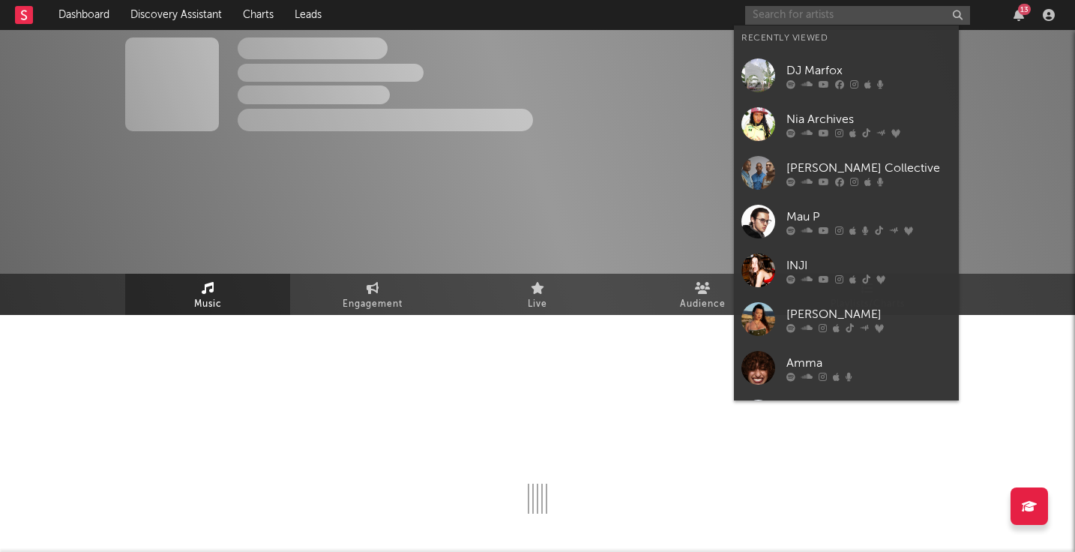
drag, startPoint x: 820, startPoint y: 9, endPoint x: 807, endPoint y: 40, distance: 34.0
click at [820, 9] on input "text" at bounding box center [857, 15] width 225 height 19
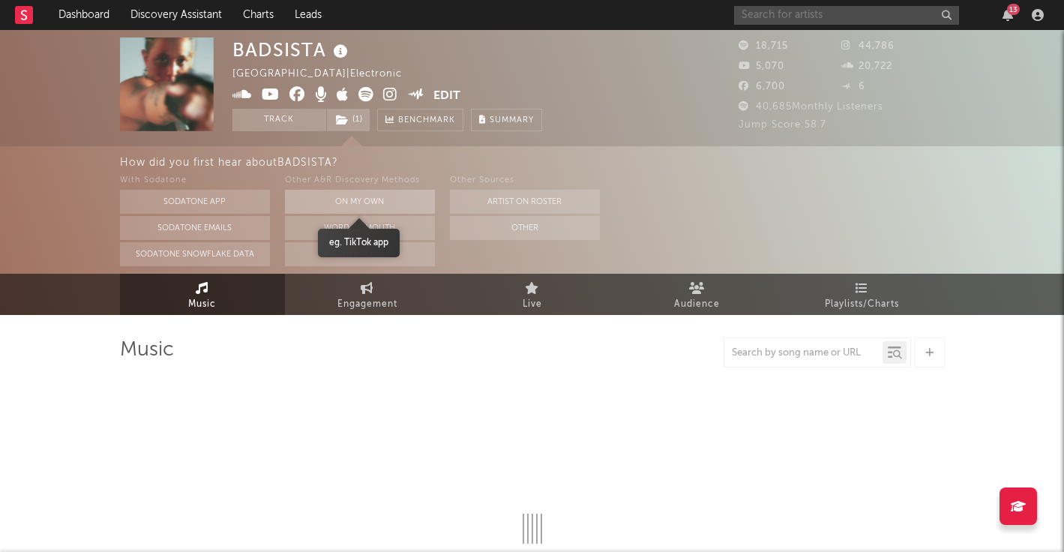
select select "1w"
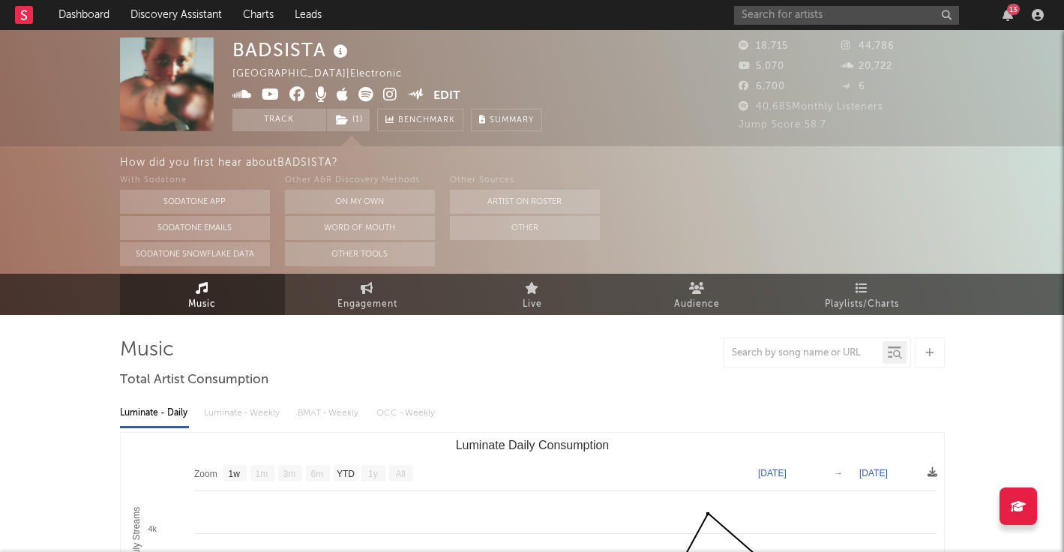
click at [387, 96] on icon at bounding box center [390, 94] width 14 height 15
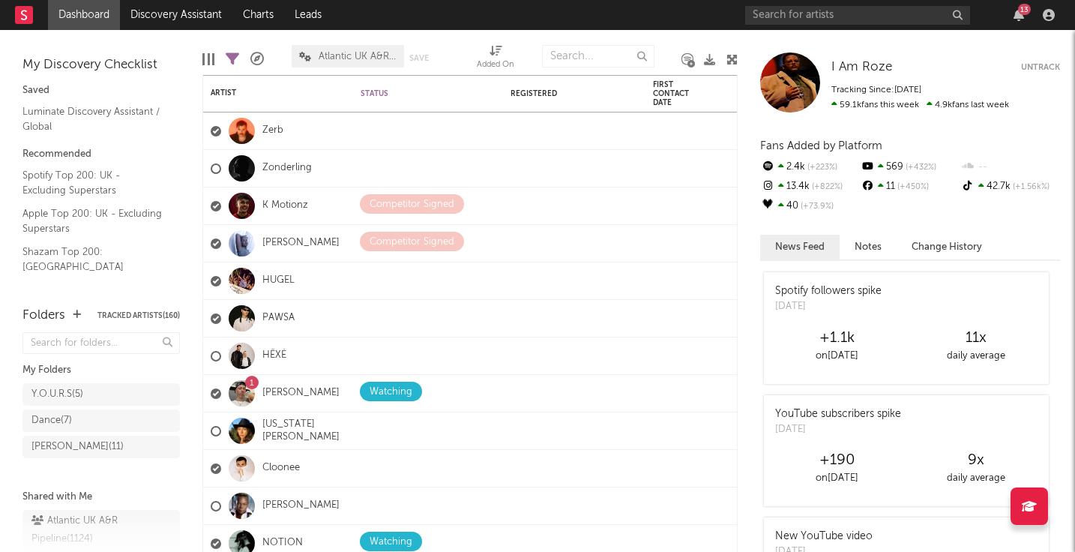
click at [1026, 15] on div "13" at bounding box center [1018, 15] width 22 height 12
click at [1013, 14] on icon "button" at bounding box center [1018, 15] width 10 height 12
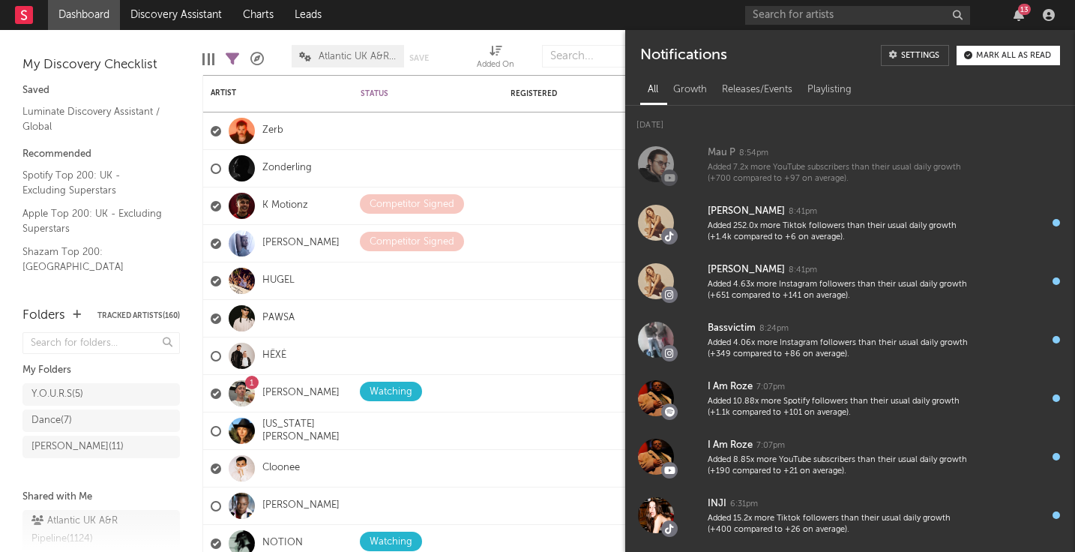
click at [1024, 8] on div "13" at bounding box center [1024, 9] width 13 height 11
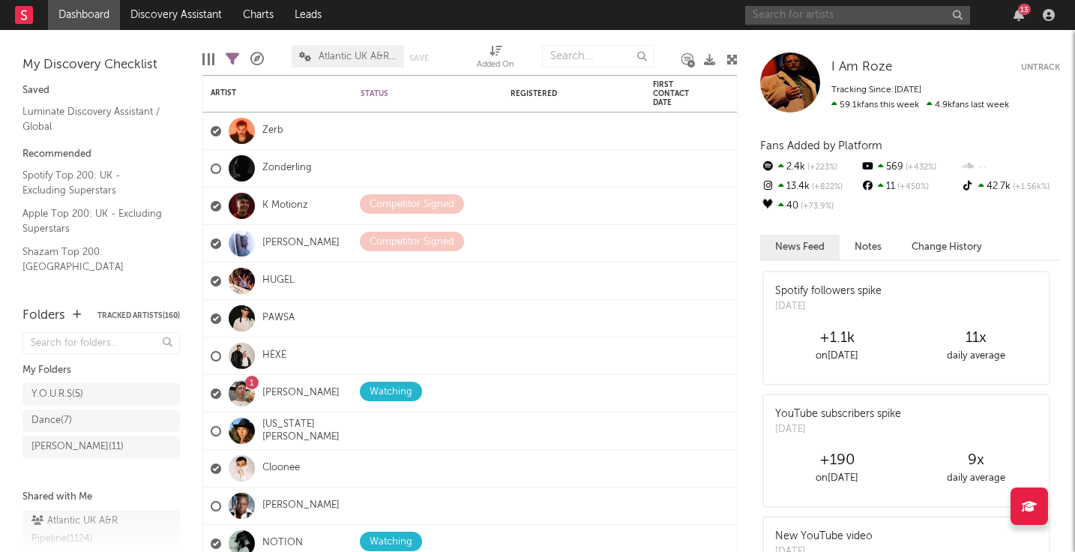
drag, startPoint x: 764, startPoint y: 16, endPoint x: 756, endPoint y: 10, distance: 9.8
click at [765, 16] on input "text" at bounding box center [857, 15] width 225 height 19
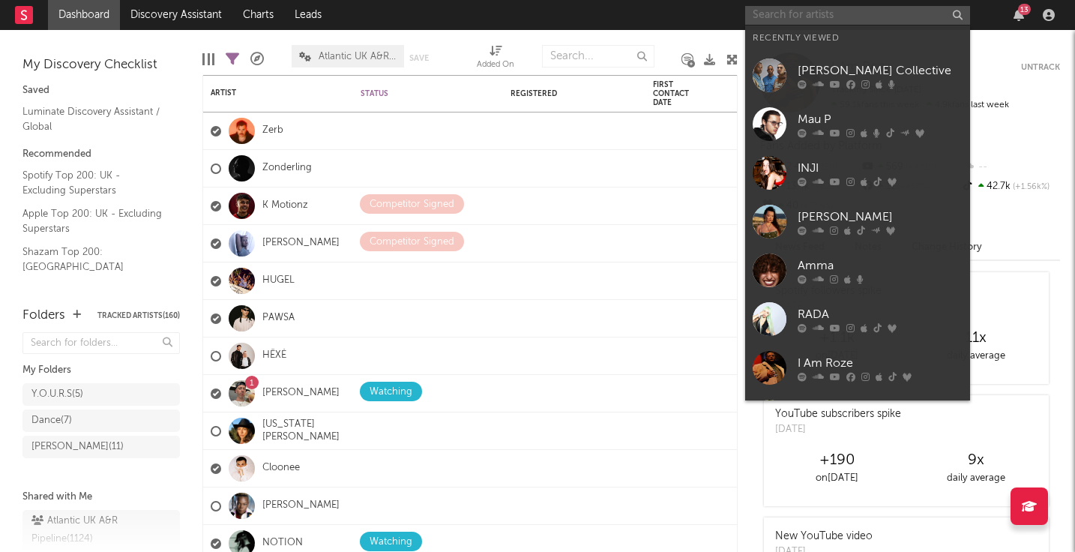
paste input "Wakyin,"
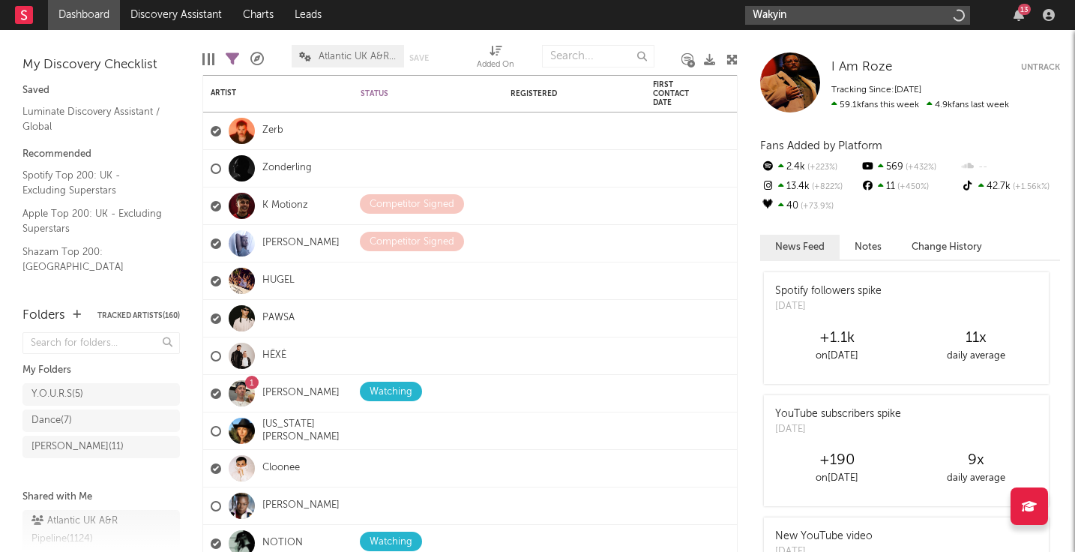
type input "Wakyin"
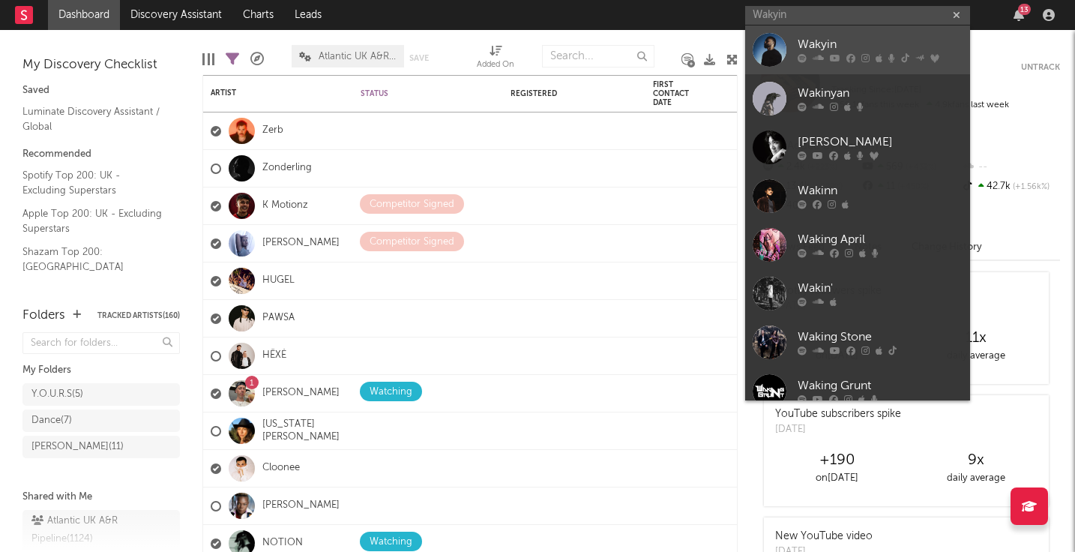
click at [817, 46] on div "Wakyin" at bounding box center [879, 45] width 165 height 18
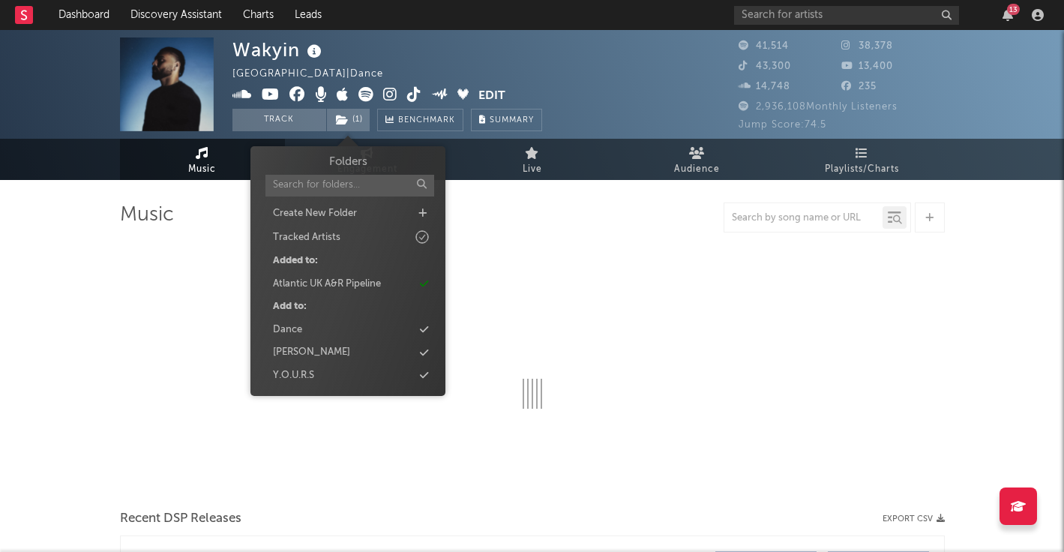
drag, startPoint x: 358, startPoint y: 121, endPoint x: 358, endPoint y: 148, distance: 27.7
click at [358, 121] on span "( 1 )" at bounding box center [348, 120] width 44 height 22
select select "6m"
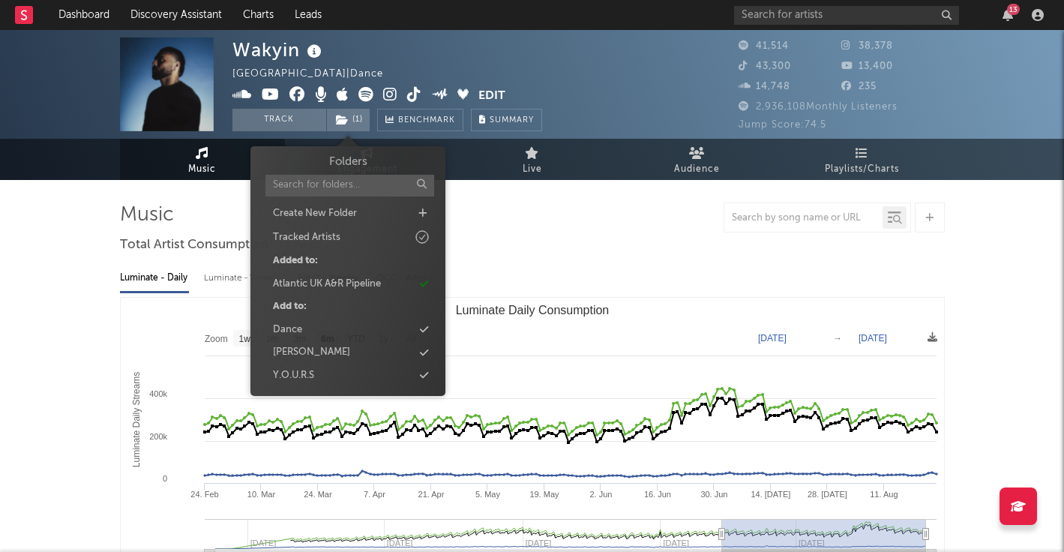
click at [338, 330] on div "Dance" at bounding box center [348, 329] width 172 height 19
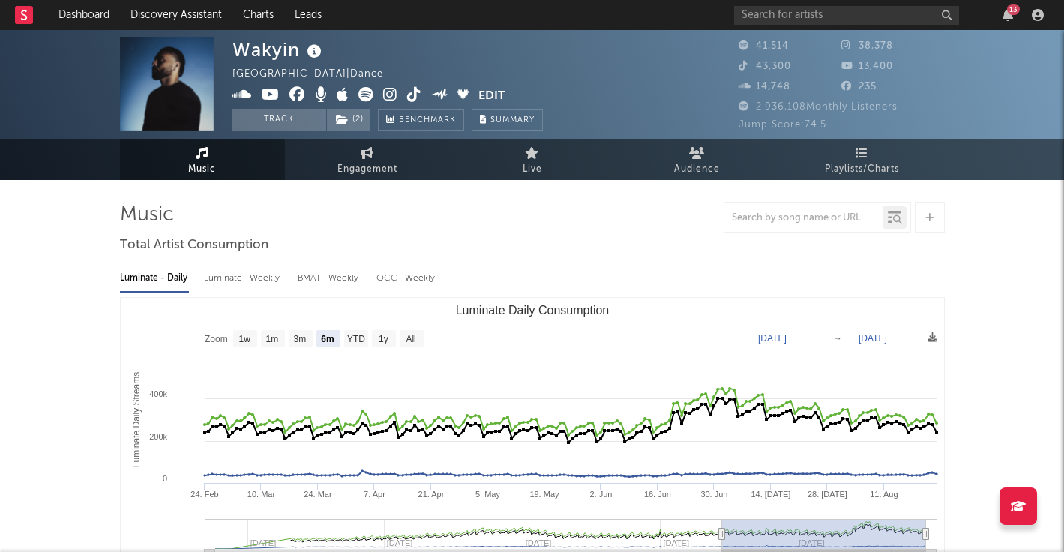
click at [422, 46] on div "Wakyin United States | Dance Edit Track ( 2 ) Benchmark Summary" at bounding box center [387, 84] width 310 height 94
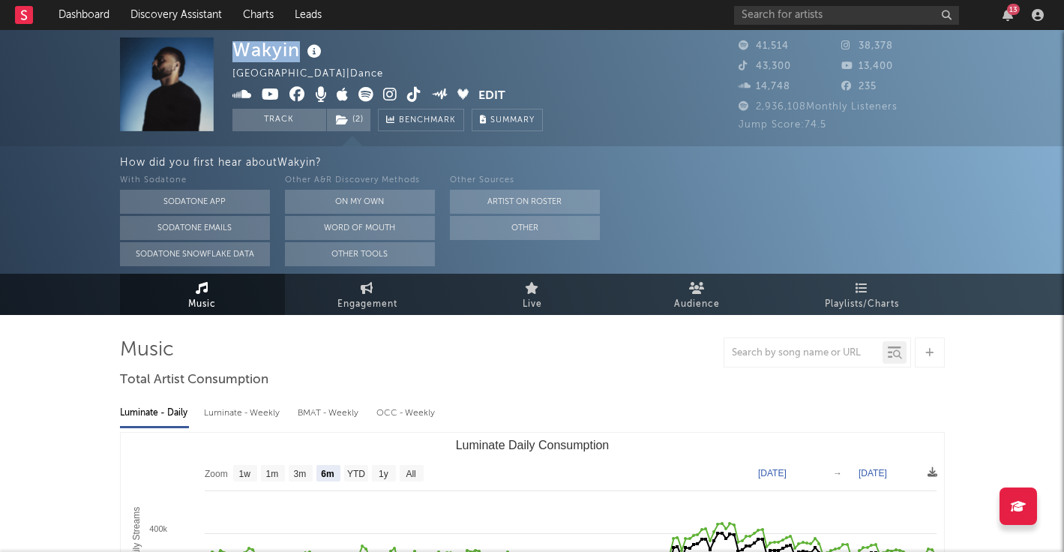
drag, startPoint x: 298, startPoint y: 51, endPoint x: 206, endPoint y: 51, distance: 91.4
click at [205, 51] on div "Wakyin United States | Dance Edit Track ( 2 ) Benchmark Summary 41,514 38,378 4…" at bounding box center [532, 88] width 1064 height 116
copy div "Wakyin"
click at [767, 8] on input "text" at bounding box center [846, 15] width 225 height 19
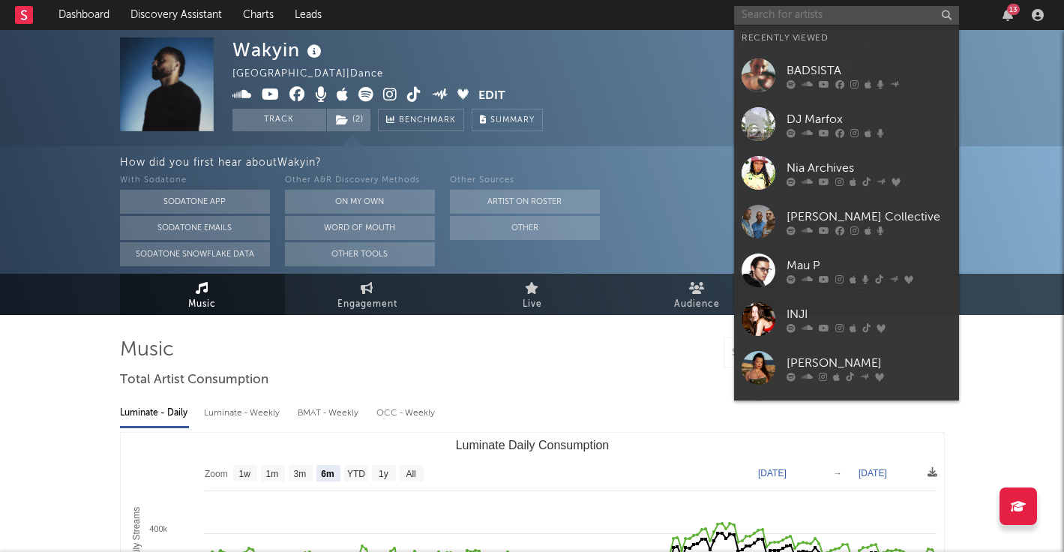
paste input "Alex Fiveash"
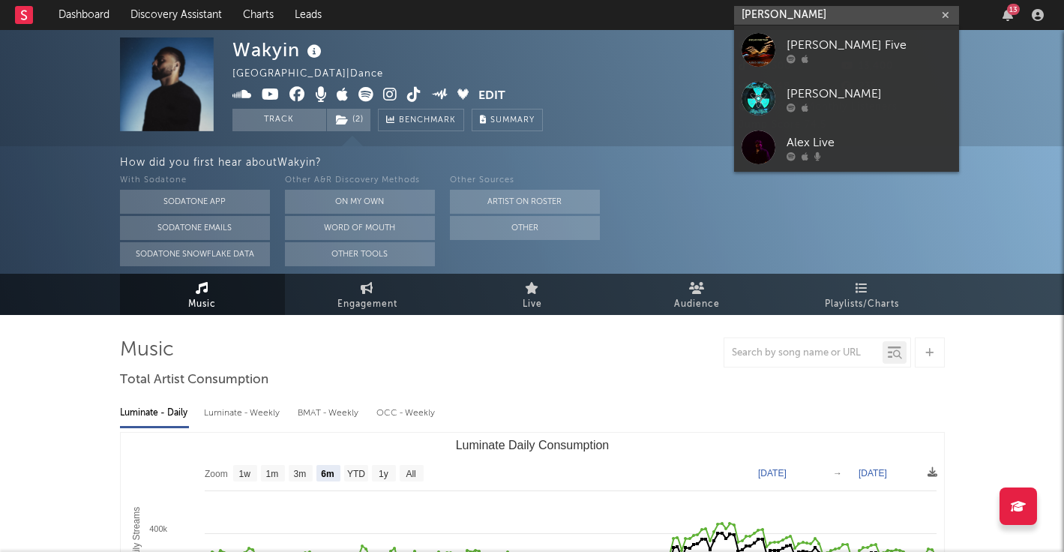
drag, startPoint x: 802, startPoint y: 19, endPoint x: 633, endPoint y: 0, distance: 170.4
click at [633, 0] on nav "Dashboard Discovery Assistant Charts Leads Alex Five 13" at bounding box center [532, 15] width 1064 height 30
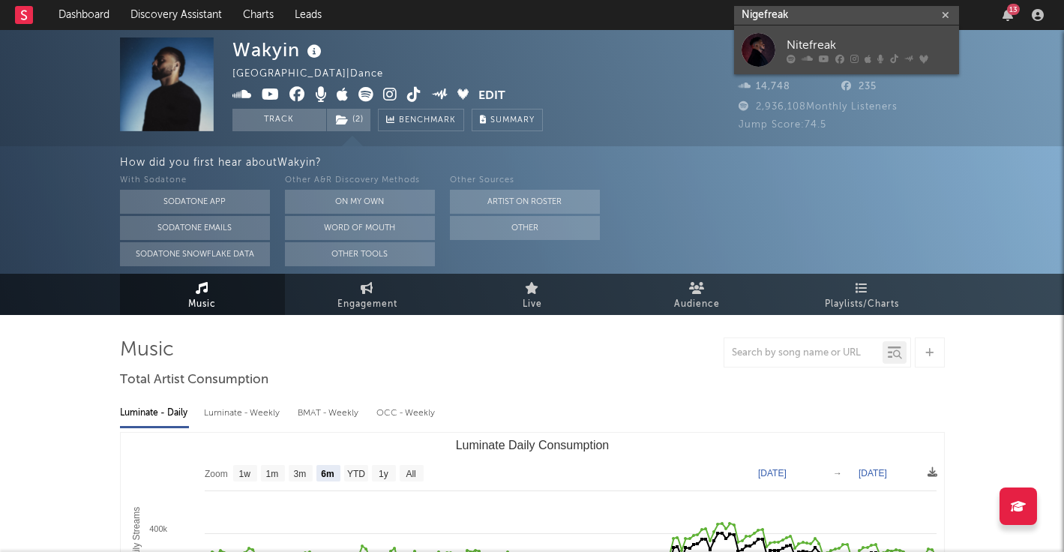
type input "Nigefreak"
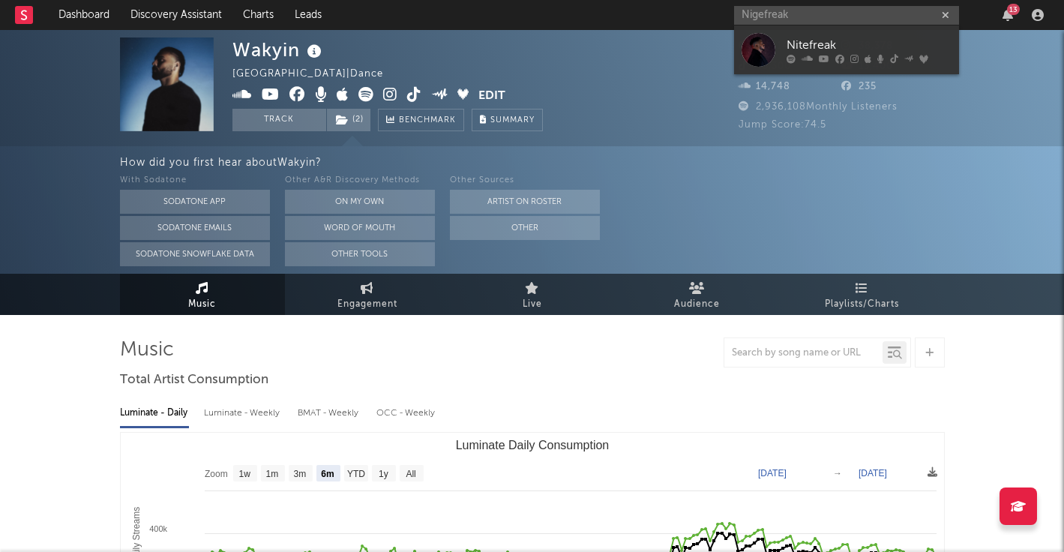
drag, startPoint x: 816, startPoint y: 38, endPoint x: 669, endPoint y: 87, distance: 155.5
click at [816, 38] on div "Nitefreak" at bounding box center [868, 45] width 165 height 18
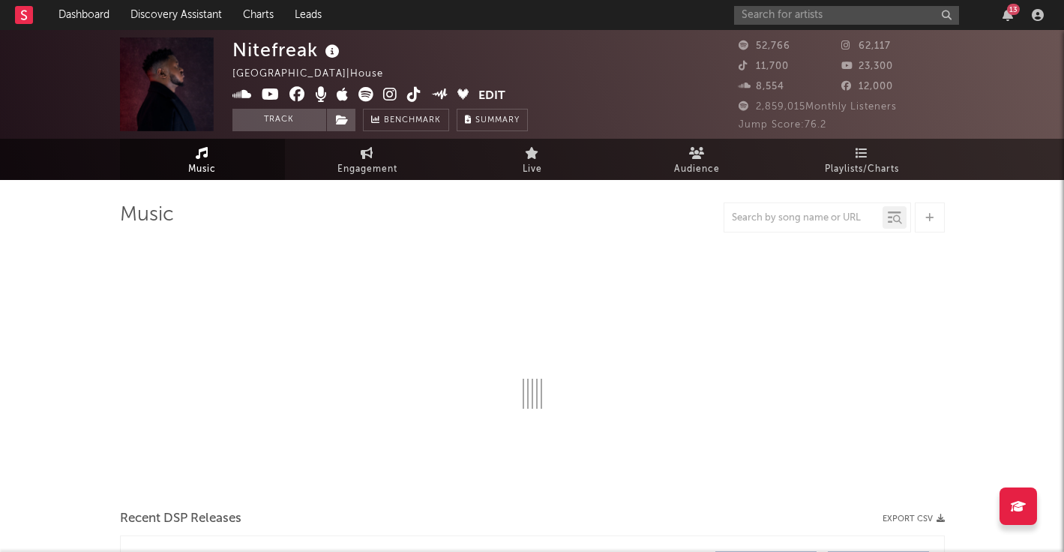
select select "6m"
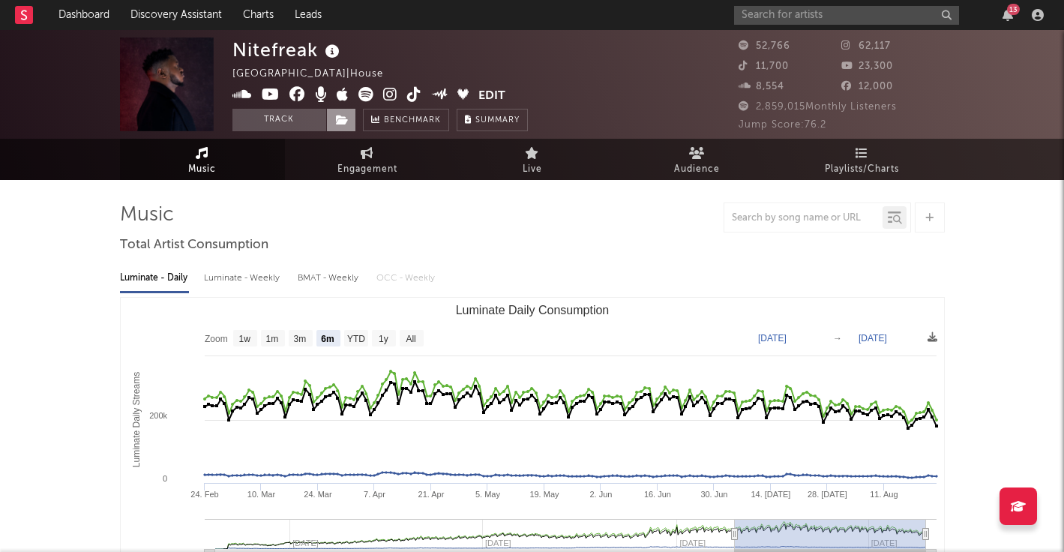
click at [332, 121] on span at bounding box center [341, 120] width 30 height 22
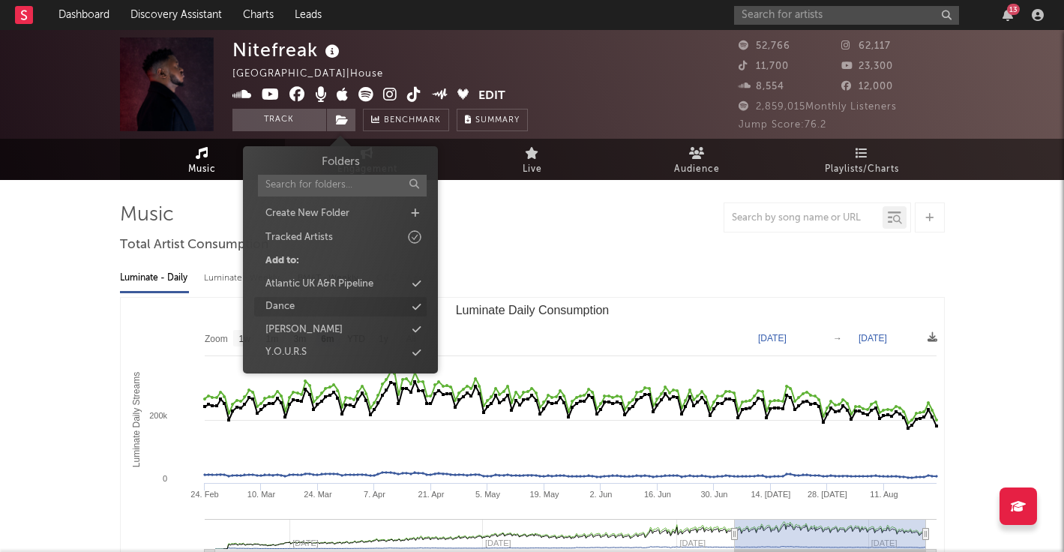
click at [331, 355] on div "Y.O.U.R.S" at bounding box center [340, 352] width 172 height 19
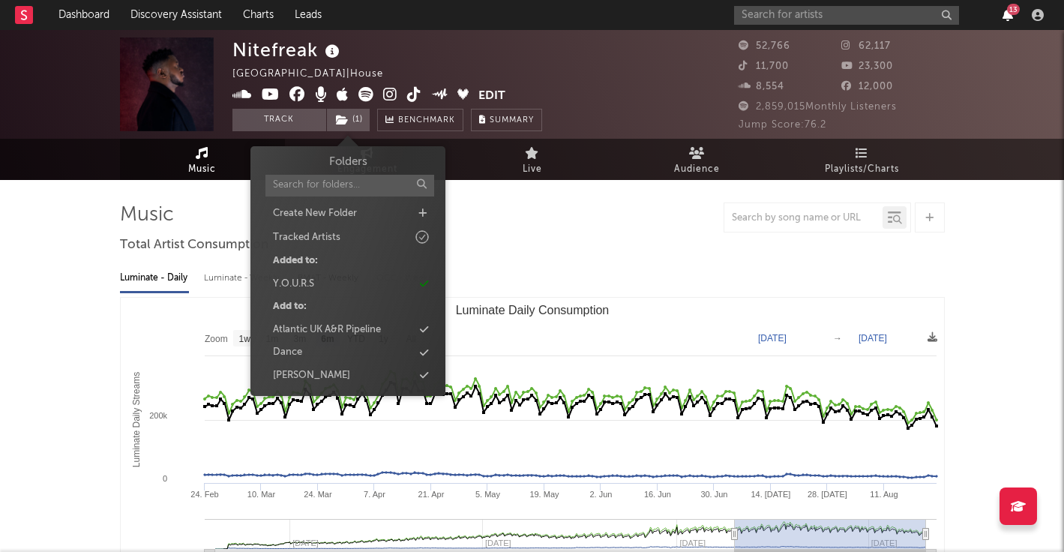
click at [1011, 16] on icon "button" at bounding box center [1007, 15] width 10 height 12
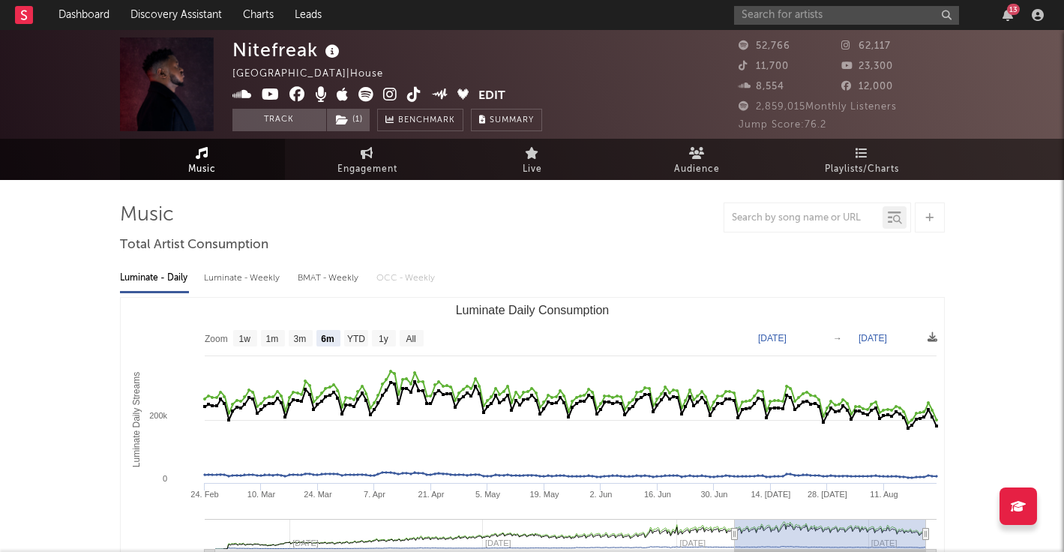
click at [543, 41] on div "Nitefreak Zimbabwe | House Edit Track ( 1 ) Benchmark Summary" at bounding box center [475, 84] width 487 height 94
